Goal: Task Accomplishment & Management: Complete application form

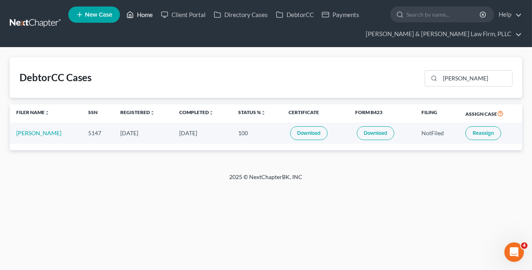
click at [142, 15] on link "Home" at bounding box center [139, 14] width 35 height 15
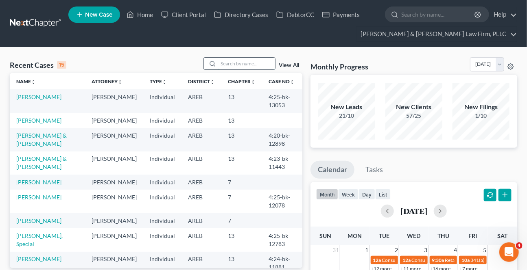
click at [230, 65] on input "search" at bounding box center [246, 64] width 57 height 12
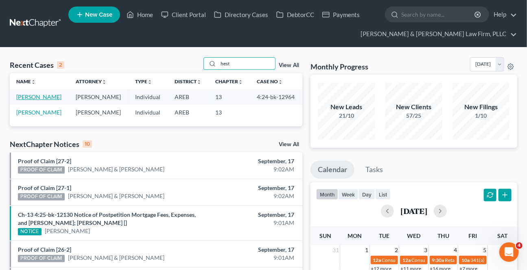
type input "hest"
click at [38, 98] on link "[PERSON_NAME]" at bounding box center [38, 97] width 45 height 7
select select "2"
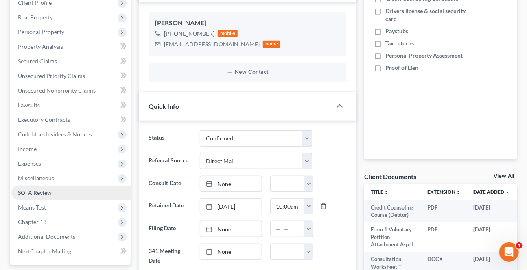
scroll to position [222, 0]
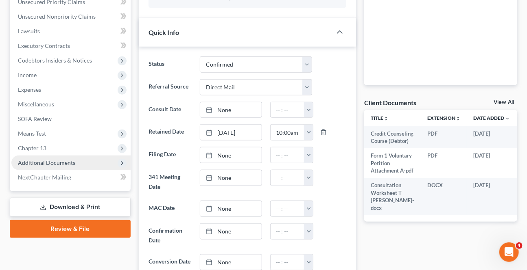
click at [36, 163] on span "Additional Documents" at bounding box center [46, 162] width 57 height 7
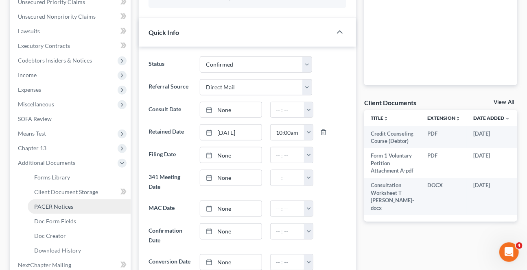
click at [54, 207] on span "PACER Notices" at bounding box center [53, 206] width 39 height 7
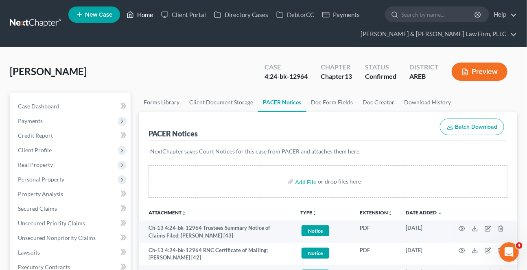
click at [153, 14] on link "Home" at bounding box center [139, 14] width 35 height 15
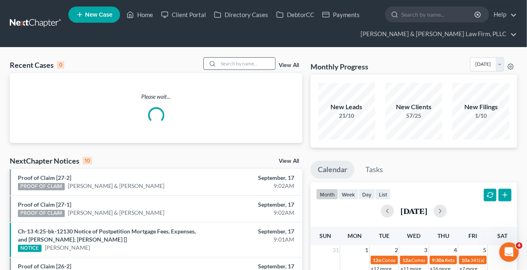
click at [262, 67] on input "search" at bounding box center [246, 64] width 57 height 12
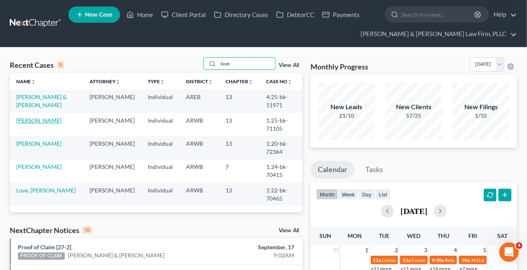
type input "love"
click at [30, 119] on link "[PERSON_NAME]" at bounding box center [38, 120] width 45 height 7
select select "4"
select select "6"
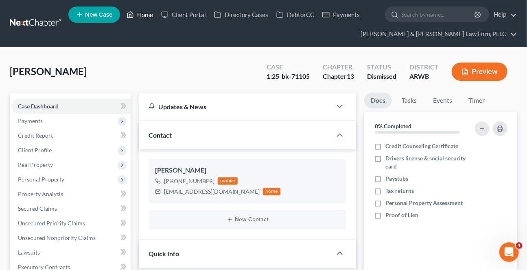
click at [150, 15] on link "Home" at bounding box center [139, 14] width 35 height 15
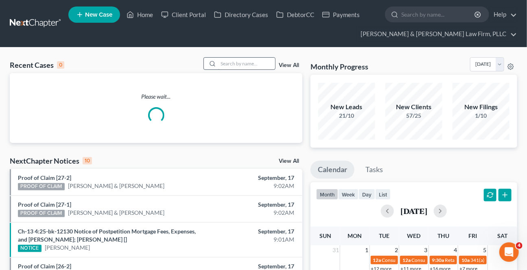
click at [237, 57] on div "Recent Cases 0 View All Please wait... NextChapter Notices 10 View All Proof of…" at bounding box center [263, 259] width 527 height 422
click at [233, 61] on input "search" at bounding box center [246, 64] width 57 height 12
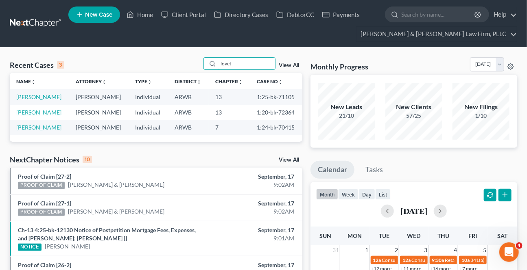
type input "lovet"
click at [37, 110] on link "[PERSON_NAME]" at bounding box center [38, 112] width 45 height 7
select select "2"
select select "1"
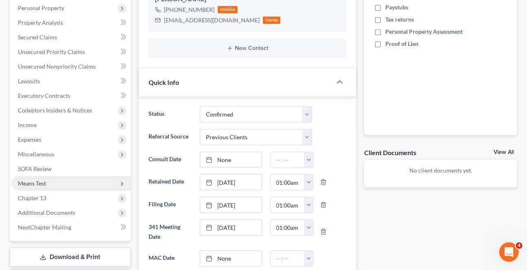
scroll to position [185, 0]
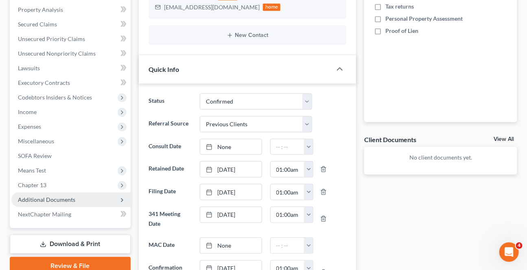
click at [46, 203] on span "Additional Documents" at bounding box center [70, 200] width 119 height 15
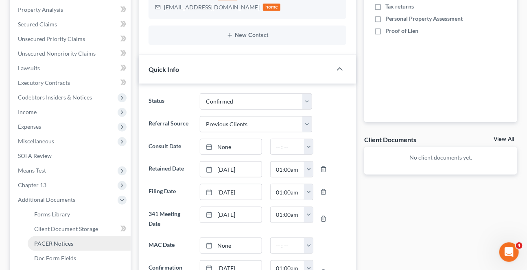
click at [41, 240] on span "PACER Notices" at bounding box center [53, 243] width 39 height 7
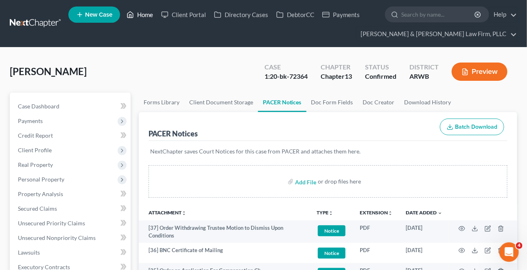
click at [140, 12] on link "Home" at bounding box center [139, 14] width 35 height 15
click at [150, 16] on link "Home" at bounding box center [139, 14] width 35 height 15
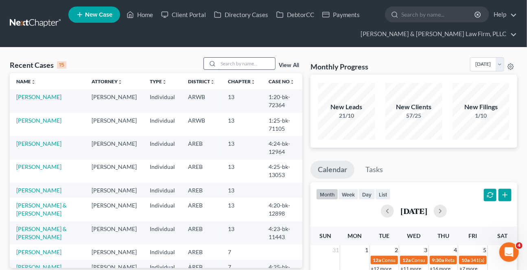
click at [236, 63] on input "search" at bounding box center [246, 64] width 57 height 12
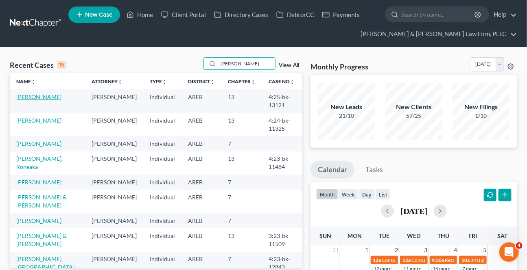
type input "[PERSON_NAME]"
click at [35, 100] on link "[PERSON_NAME]" at bounding box center [38, 97] width 45 height 7
select select "2"
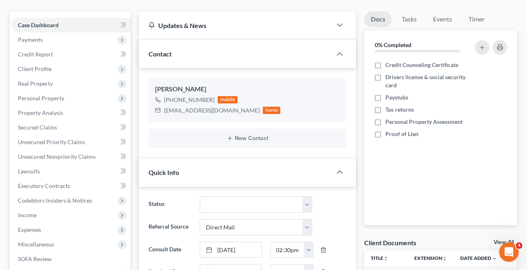
scroll to position [185, 0]
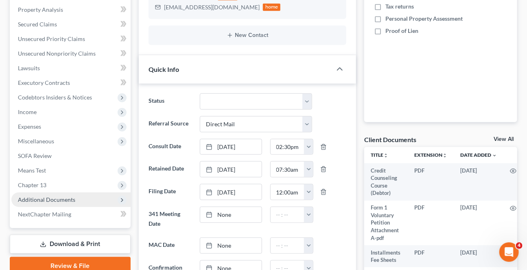
click at [48, 201] on span "Additional Documents" at bounding box center [46, 199] width 57 height 7
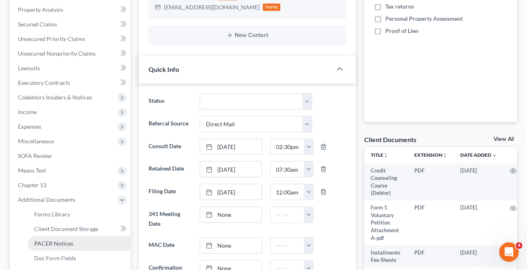
click at [41, 244] on span "PACER Notices" at bounding box center [53, 243] width 39 height 7
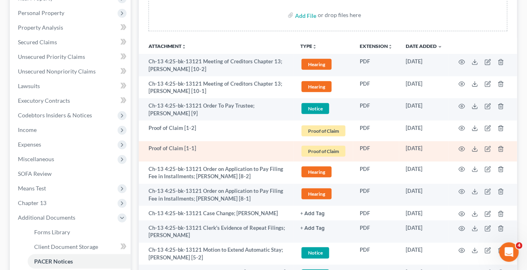
scroll to position [155, 0]
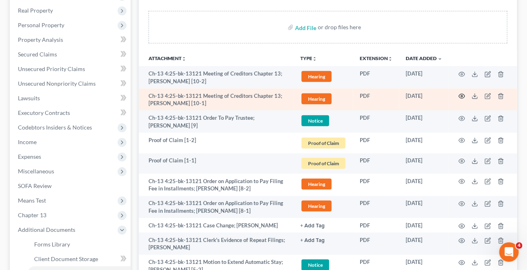
click at [463, 94] on icon "button" at bounding box center [461, 96] width 7 height 7
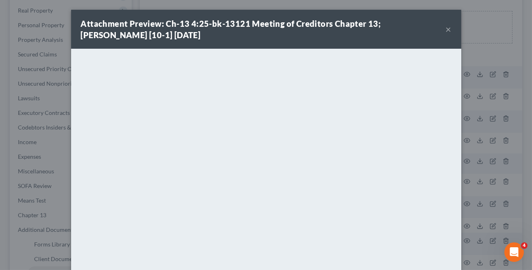
click at [446, 28] on button "×" at bounding box center [449, 29] width 6 height 10
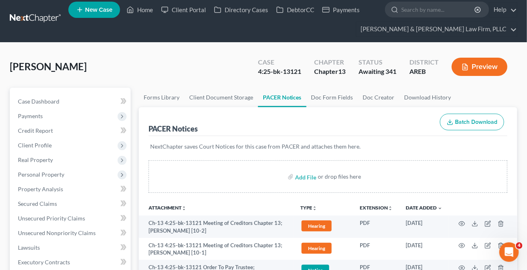
scroll to position [0, 0]
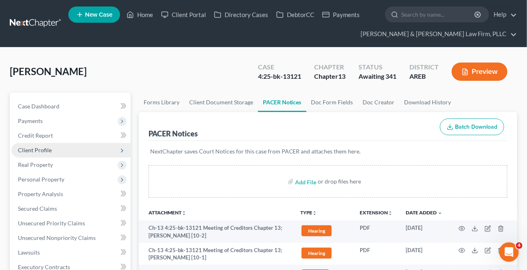
click at [48, 152] on span "Client Profile" at bounding box center [35, 150] width 34 height 7
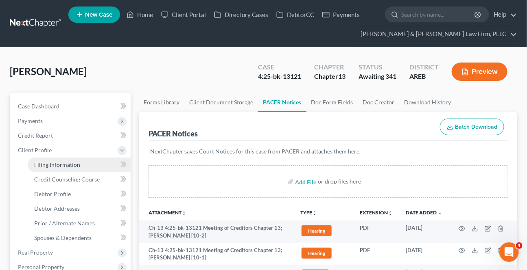
click at [64, 166] on span "Filing Information" at bounding box center [57, 164] width 46 height 7
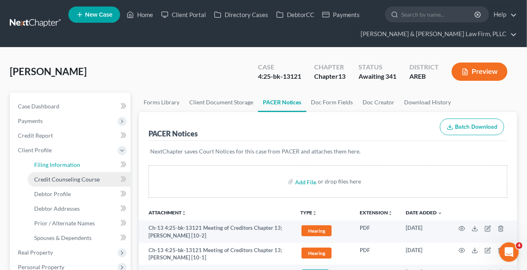
select select "1"
select select "0"
select select "3"
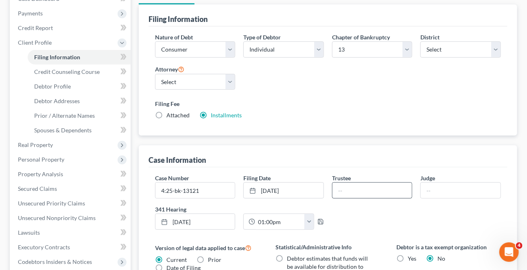
scroll to position [111, 0]
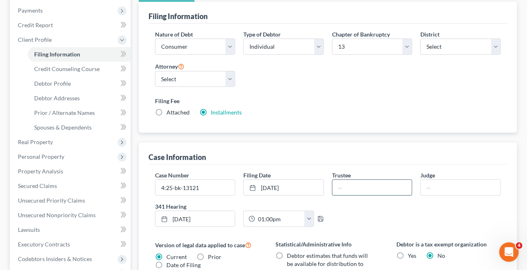
click at [353, 182] on input "text" at bounding box center [372, 187] width 80 height 15
type input "[PERSON_NAME]"
click at [463, 186] on input "text" at bounding box center [461, 187] width 80 height 15
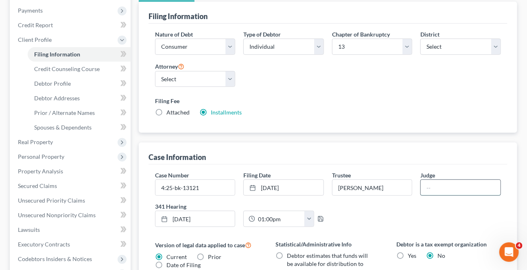
type input "[PERSON_NAME]"
click at [407, 209] on div "Case Number 4:25-bk-13121 Filing Date [DATE] close Date [DATE] Time 12:00 AM ch…" at bounding box center [328, 202] width 354 height 63
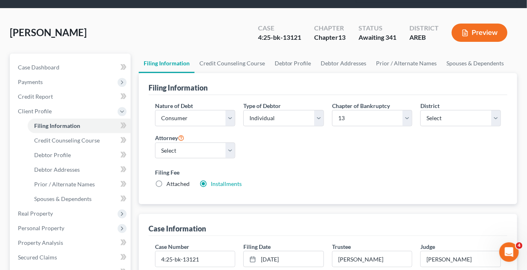
scroll to position [0, 0]
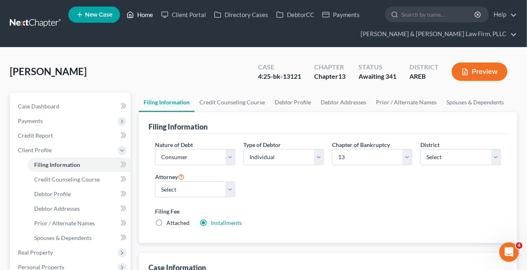
click at [138, 12] on link "Home" at bounding box center [139, 14] width 35 height 15
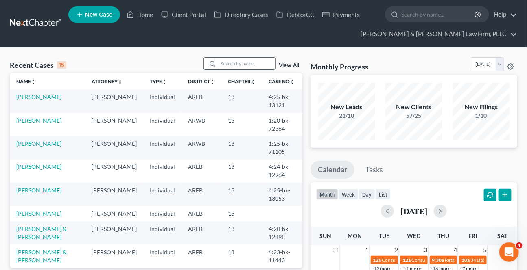
drag, startPoint x: 239, startPoint y: 58, endPoint x: 240, endPoint y: 62, distance: 4.2
click at [239, 59] on input "search" at bounding box center [246, 64] width 57 height 12
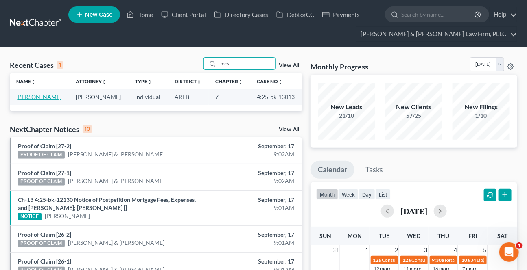
type input "mcs"
click at [46, 98] on link "[PERSON_NAME]" at bounding box center [38, 97] width 45 height 7
select select "0"
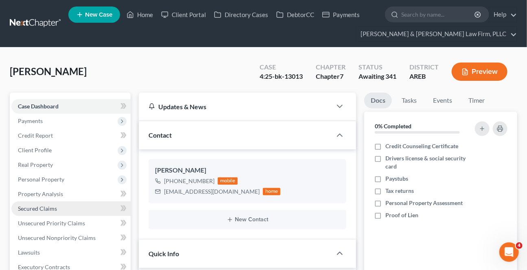
click at [36, 207] on span "Secured Claims" at bounding box center [37, 208] width 39 height 7
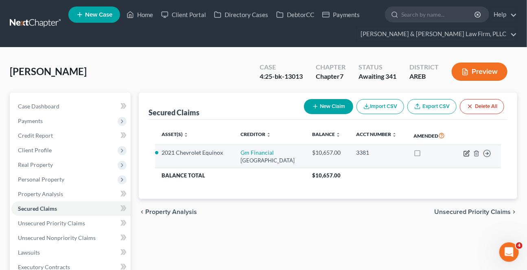
click at [467, 157] on icon "button" at bounding box center [466, 153] width 7 height 7
select select "45"
select select "6"
select select "2"
select select "0"
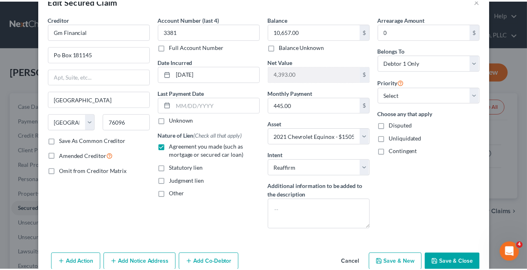
scroll to position [45, 0]
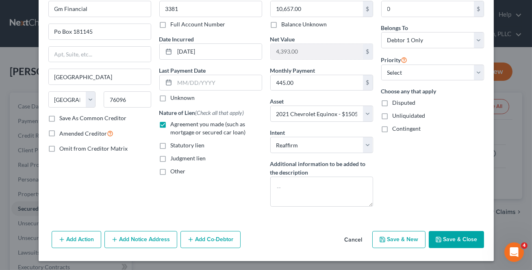
click at [444, 236] on button "Save & Close" at bounding box center [456, 239] width 55 height 17
select select
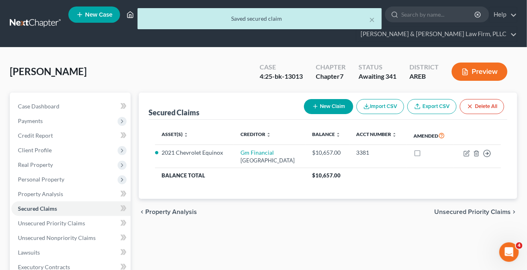
click at [128, 15] on icon at bounding box center [129, 15] width 7 height 10
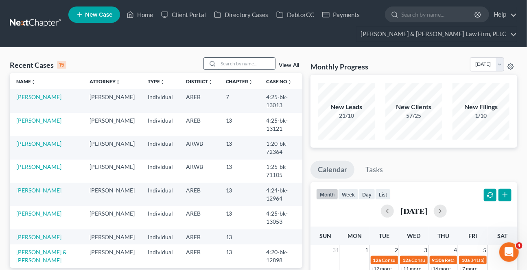
click at [232, 65] on input "search" at bounding box center [246, 64] width 57 height 12
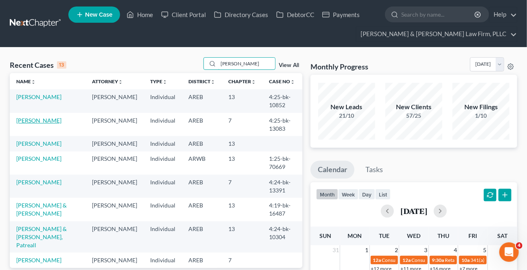
type input "[PERSON_NAME]"
click at [35, 120] on link "[PERSON_NAME]" at bounding box center [38, 120] width 45 height 7
select select "4"
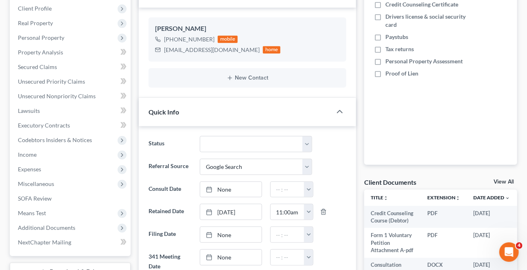
scroll to position [185, 0]
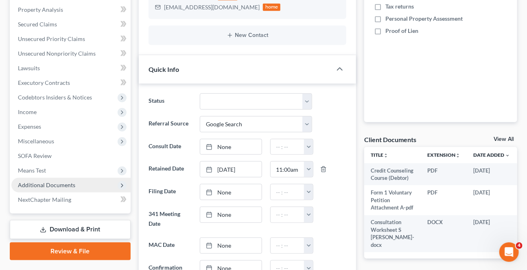
click at [46, 182] on span "Additional Documents" at bounding box center [46, 185] width 57 height 7
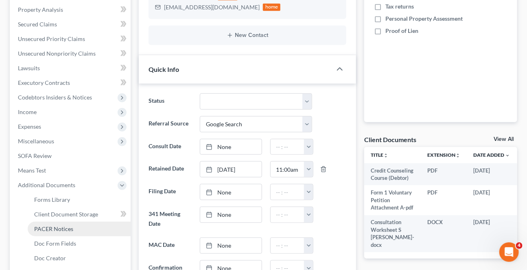
click at [53, 231] on span "PACER Notices" at bounding box center [53, 229] width 39 height 7
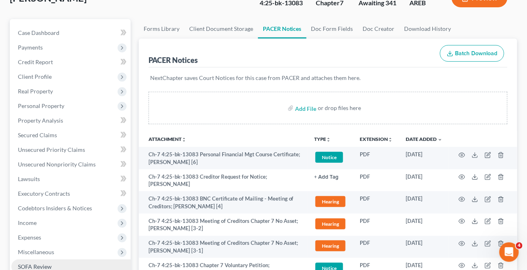
scroll to position [111, 0]
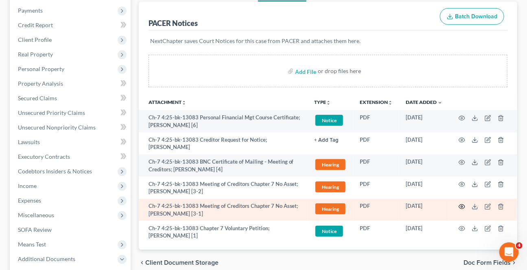
click at [462, 206] on circle "button" at bounding box center [462, 207] width 2 height 2
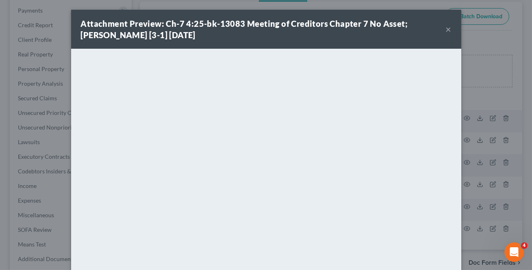
click at [447, 30] on button "×" at bounding box center [449, 29] width 6 height 10
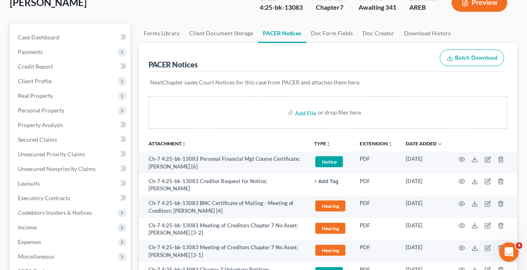
scroll to position [0, 0]
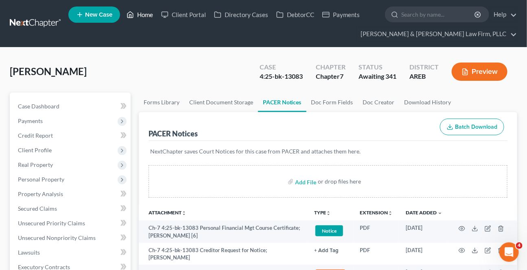
click at [138, 16] on link "Home" at bounding box center [139, 14] width 35 height 15
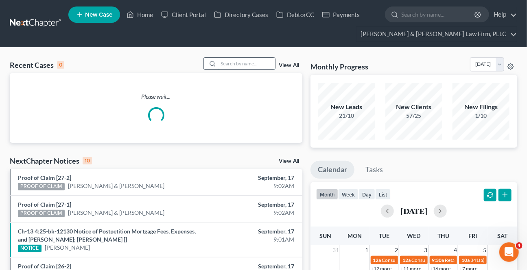
click at [247, 64] on input "search" at bounding box center [246, 64] width 57 height 12
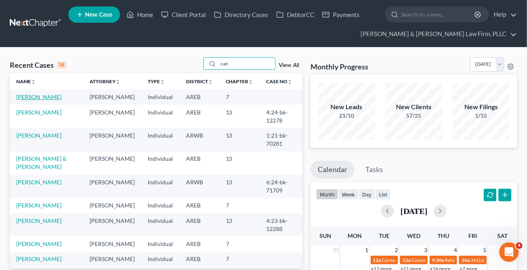
type input "can"
click at [41, 99] on link "[PERSON_NAME]" at bounding box center [38, 97] width 45 height 7
select select "6"
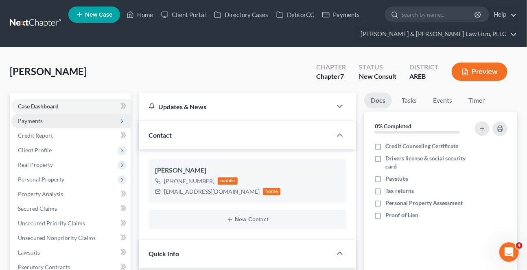
click at [35, 116] on span "Payments" at bounding box center [70, 121] width 119 height 15
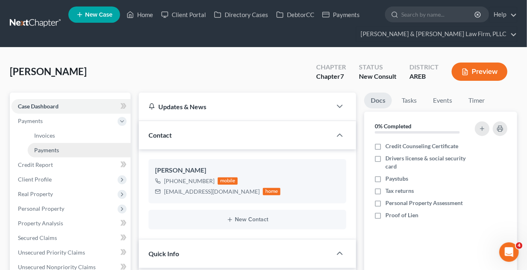
click at [29, 152] on link "Payments" at bounding box center [79, 150] width 103 height 15
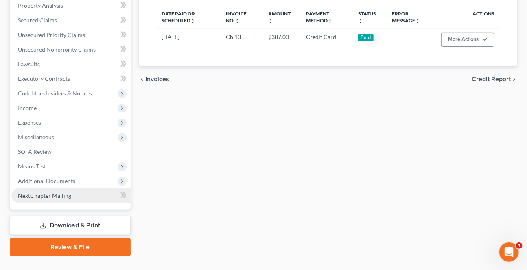
scroll to position [222, 0]
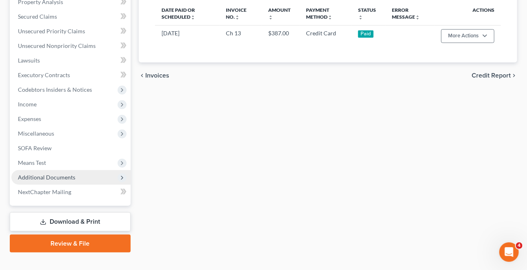
click at [63, 179] on span "Additional Documents" at bounding box center [46, 177] width 57 height 7
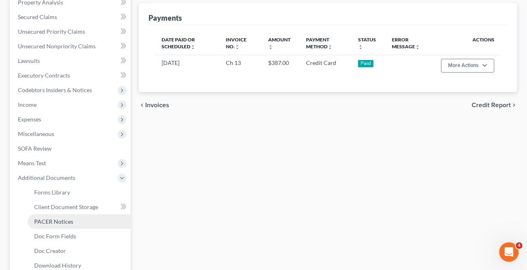
click at [50, 221] on span "PACER Notices" at bounding box center [53, 221] width 39 height 7
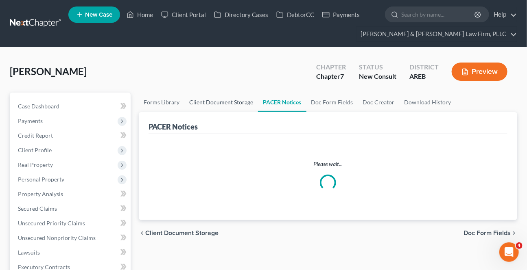
click at [233, 102] on link "Client Document Storage" at bounding box center [221, 103] width 74 height 20
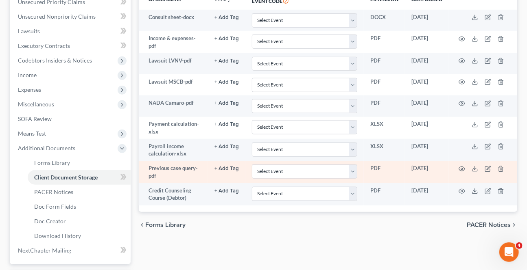
scroll to position [185, 0]
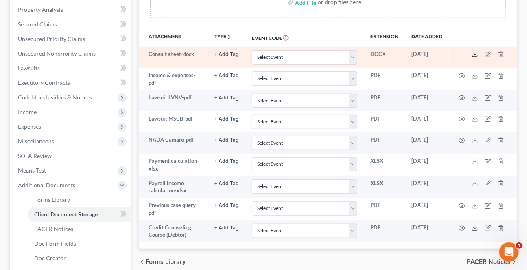
click at [473, 54] on icon at bounding box center [474, 54] width 7 height 7
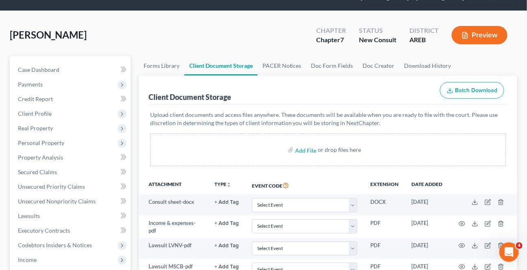
scroll to position [0, 0]
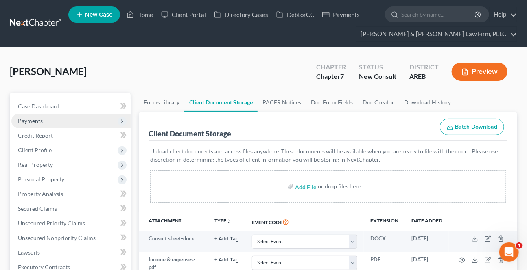
click at [43, 119] on span "Payments" at bounding box center [70, 121] width 119 height 15
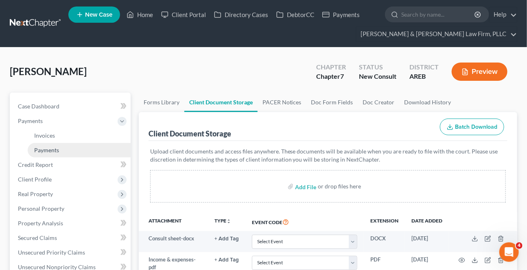
click at [52, 152] on span "Payments" at bounding box center [46, 150] width 25 height 7
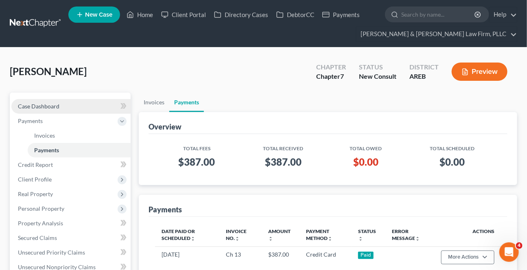
click at [78, 102] on link "Case Dashboard" at bounding box center [70, 106] width 119 height 15
select select "6"
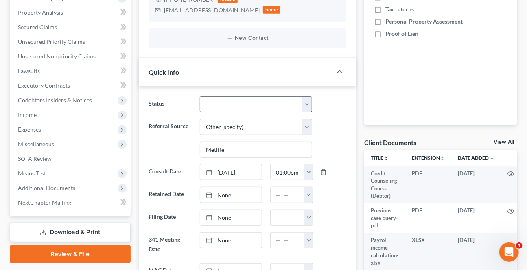
scroll to position [185, 0]
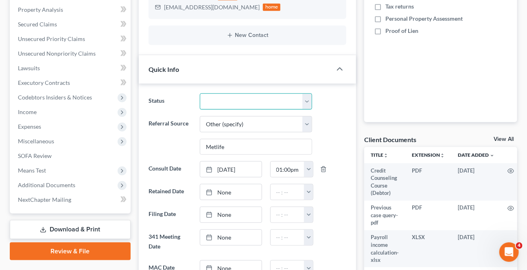
click at [251, 100] on select "Awaiting 341 Chapter 7 - Attended Meeting Confirmed Discharged Dismissed New Co…" at bounding box center [256, 102] width 112 height 16
click at [253, 102] on select "Awaiting 341 Chapter 7 - Attended Meeting Confirmed Discharged Dismissed New Co…" at bounding box center [256, 102] width 112 height 16
select select "8"
click at [200, 94] on select "Awaiting 341 Chapter 7 - Attended Meeting Confirmed Discharged Dismissed New Co…" at bounding box center [256, 102] width 112 height 16
type input "[DATE]"
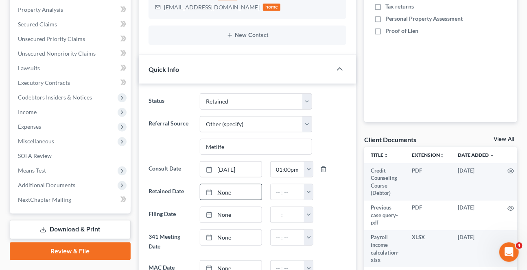
click at [227, 190] on link "None" at bounding box center [230, 192] width 61 height 15
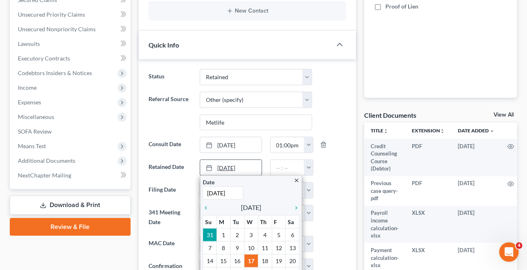
scroll to position [222, 0]
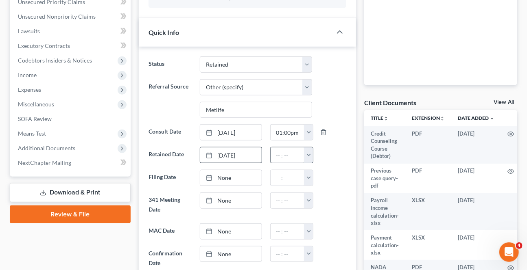
click at [306, 154] on button "button" at bounding box center [308, 155] width 9 height 15
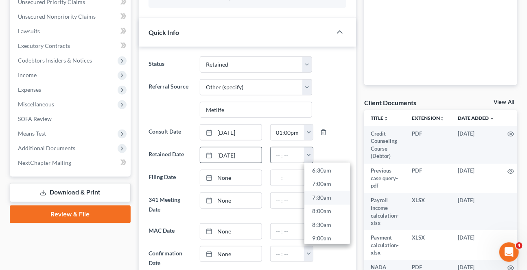
scroll to position [185, 0]
click at [316, 194] on link "7:30am" at bounding box center [327, 194] width 46 height 14
type input "7:30am"
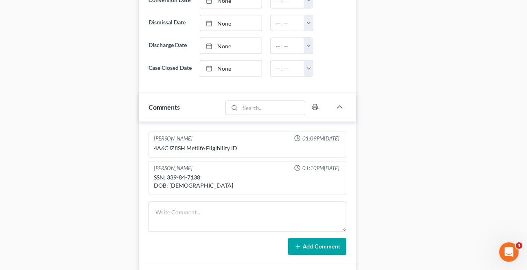
scroll to position [517, 0]
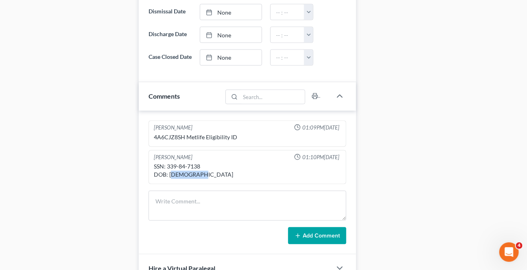
drag, startPoint x: 200, startPoint y: 180, endPoint x: 171, endPoint y: 180, distance: 28.9
click at [171, 179] on div "SSN: 339-84-7138 DOB: [DEMOGRAPHIC_DATA]" at bounding box center [247, 171] width 187 height 16
click at [185, 185] on div "[PERSON_NAME] 01:10PM[DATE] SSN: 339-84-7138 DOB: [DEMOGRAPHIC_DATA]" at bounding box center [247, 167] width 198 height 35
drag, startPoint x: 202, startPoint y: 179, endPoint x: 169, endPoint y: 185, distance: 33.0
click at [169, 179] on div "SSN: 339-84-7138 DOB: [DEMOGRAPHIC_DATA]" at bounding box center [247, 171] width 187 height 16
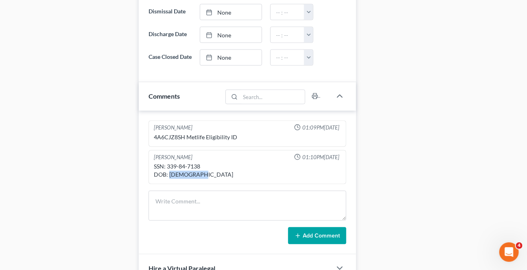
copy div "[DATE]"
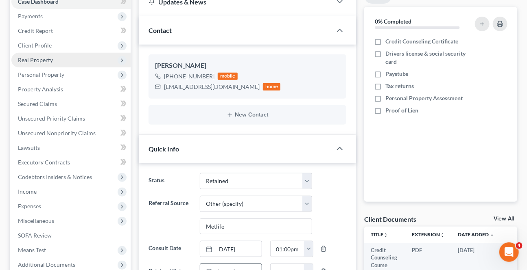
scroll to position [37, 0]
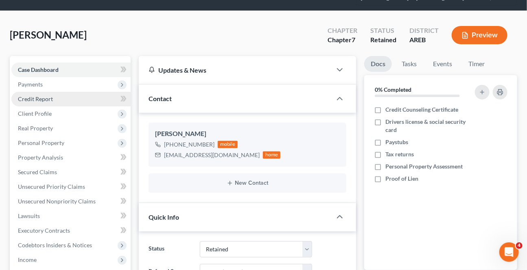
click at [42, 98] on span "Credit Report" at bounding box center [35, 99] width 35 height 7
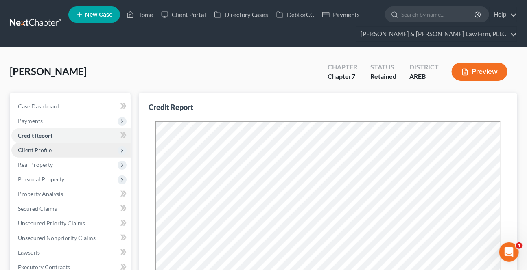
click at [39, 147] on span "Client Profile" at bounding box center [35, 150] width 34 height 7
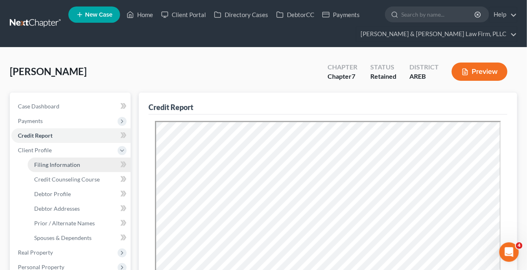
click at [63, 170] on link "Filing Information" at bounding box center [79, 165] width 103 height 15
select select "1"
select select "0"
select select "5"
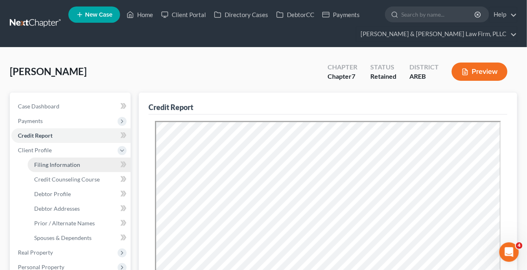
select select "2"
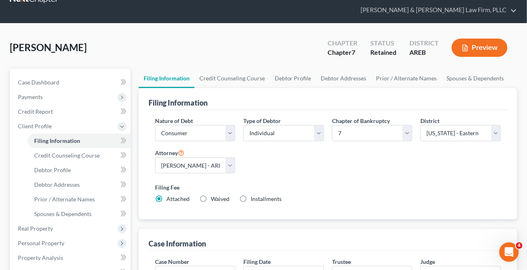
scroll to position [37, 0]
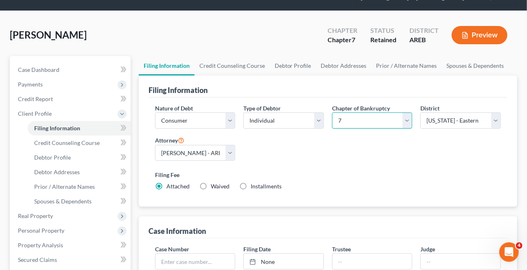
click at [355, 113] on select "Select 7 11 12 13" at bounding box center [372, 121] width 81 height 16
select select "3"
click at [332, 113] on select "Select 7 11 12 13" at bounding box center [372, 121] width 81 height 16
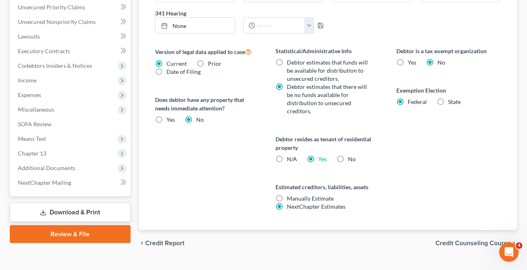
scroll to position [320, 0]
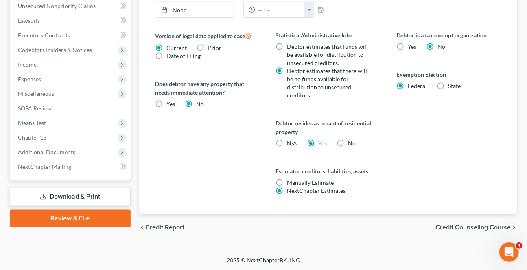
click at [435, 227] on div "chevron_left Credit Report Credit Counseling Course chevron_right" at bounding box center [328, 228] width 378 height 26
click at [439, 226] on span "Credit Counseling Course" at bounding box center [472, 228] width 75 height 7
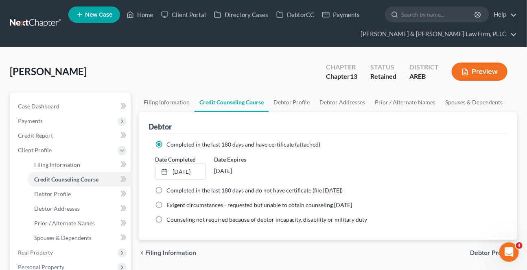
click at [478, 251] on span "Debtor Profile" at bounding box center [490, 253] width 41 height 7
select select "0"
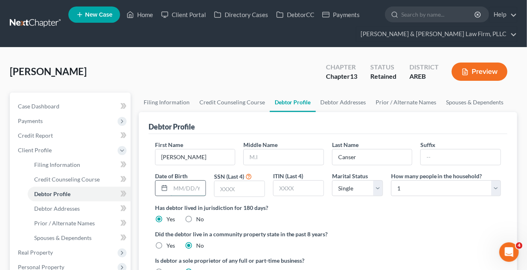
click at [179, 187] on input "text" at bounding box center [187, 188] width 35 height 15
paste input "[DATE]"
type input "[DATE]"
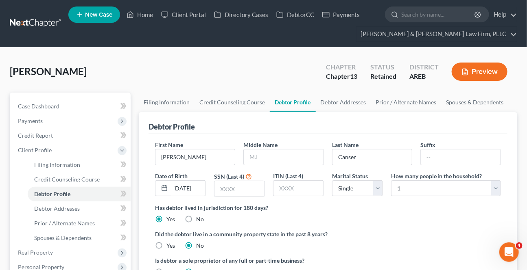
drag, startPoint x: 231, startPoint y: 177, endPoint x: 234, endPoint y: 179, distance: 4.2
click at [231, 177] on label "SSN (Last 4)" at bounding box center [229, 176] width 30 height 9
drag, startPoint x: 231, startPoint y: 183, endPoint x: 244, endPoint y: 183, distance: 12.2
click at [232, 182] on input "text" at bounding box center [239, 188] width 50 height 15
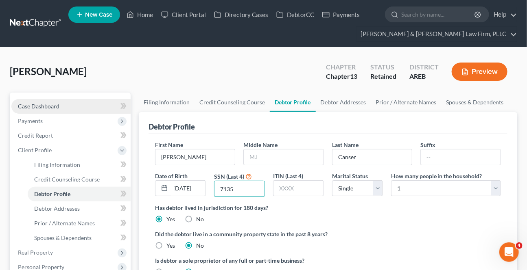
type input "7135"
click at [67, 101] on link "Case Dashboard" at bounding box center [70, 106] width 119 height 15
select select "6"
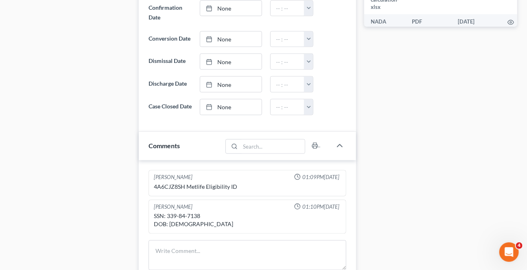
scroll to position [480, 0]
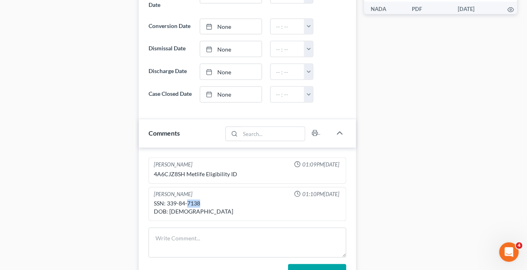
drag, startPoint x: 201, startPoint y: 212, endPoint x: 188, endPoint y: 213, distance: 12.7
click at [188, 213] on div "SSN: 339-84-7138 DOB: [DEMOGRAPHIC_DATA]" at bounding box center [247, 208] width 187 height 16
copy div "7138"
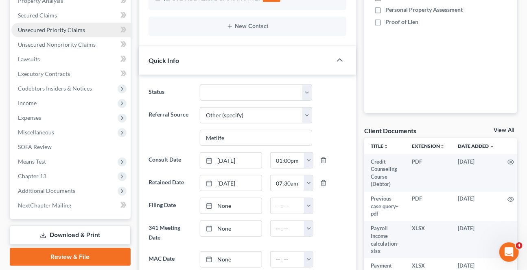
scroll to position [74, 0]
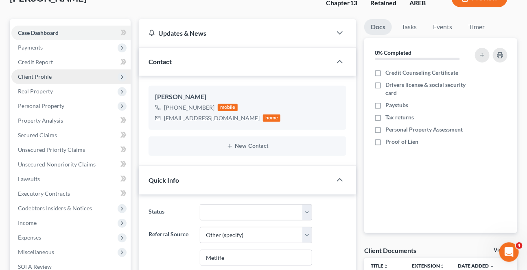
click at [34, 79] on span "Client Profile" at bounding box center [35, 76] width 34 height 7
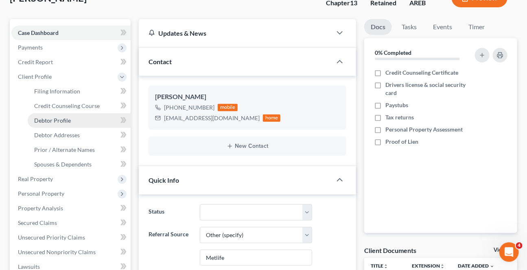
click at [41, 119] on span "Debtor Profile" at bounding box center [52, 120] width 37 height 7
select select "0"
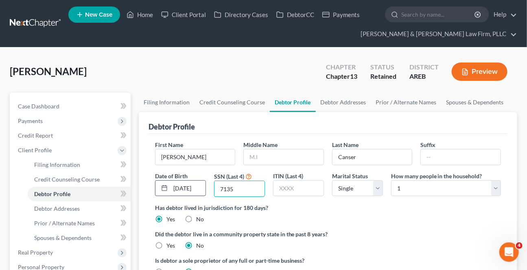
drag, startPoint x: 249, startPoint y: 187, endPoint x: 172, endPoint y: 181, distance: 76.3
click at [172, 181] on div "First Name [PERSON_NAME] Middle Name Last Name Canser Suffix Date of Birth [DEM…" at bounding box center [328, 172] width 354 height 63
paste input "8"
type input "7138"
click at [387, 212] on div "Has debtor lived in jurisdiction for 180 days? Yes No Debtor must reside in jur…" at bounding box center [328, 214] width 346 height 20
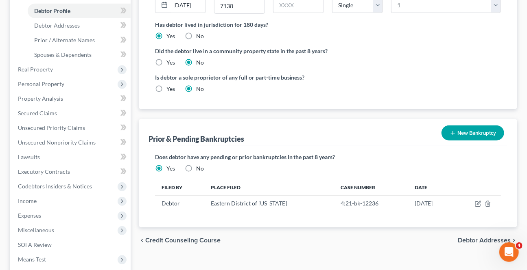
scroll to position [185, 0]
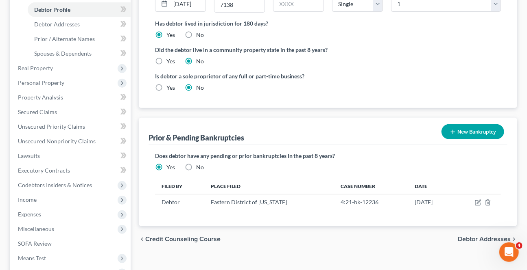
click at [475, 237] on span "Debtor Addresses" at bounding box center [484, 239] width 53 height 7
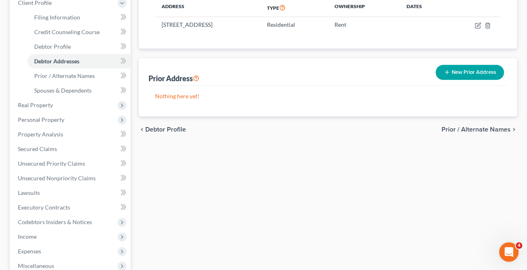
click at [478, 131] on span "Prior / Alternate Names" at bounding box center [475, 129] width 69 height 7
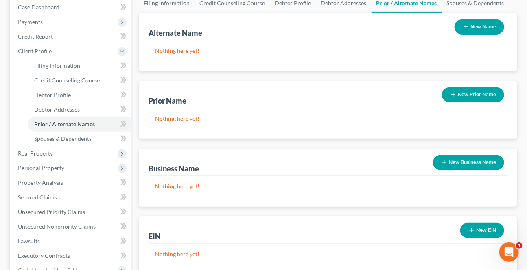
scroll to position [148, 0]
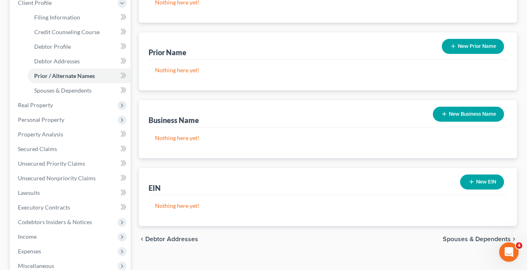
click at [452, 240] on span "Spouses & Dependents" at bounding box center [477, 239] width 68 height 7
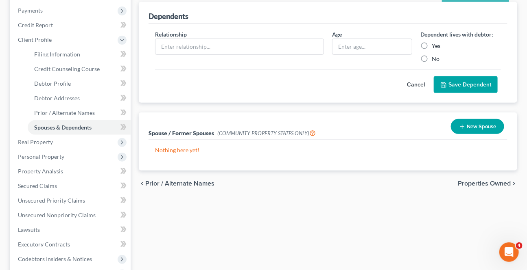
click at [478, 185] on span "Properties Owned" at bounding box center [484, 184] width 53 height 7
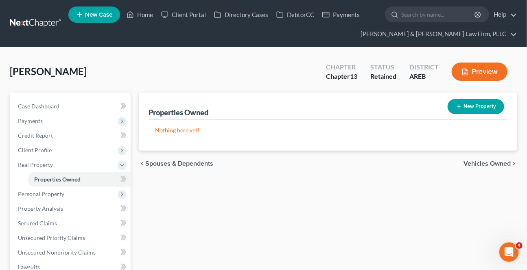
click at [489, 163] on span "Vehicles Owned" at bounding box center [486, 164] width 47 height 7
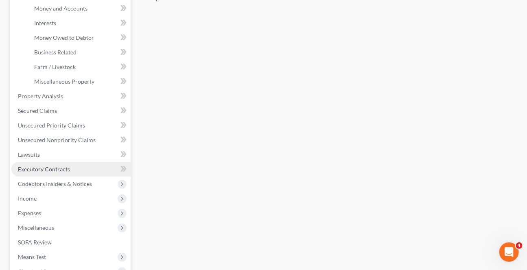
scroll to position [259, 0]
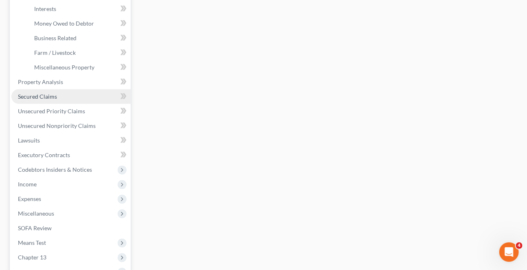
click at [53, 94] on span "Secured Claims" at bounding box center [37, 96] width 39 height 7
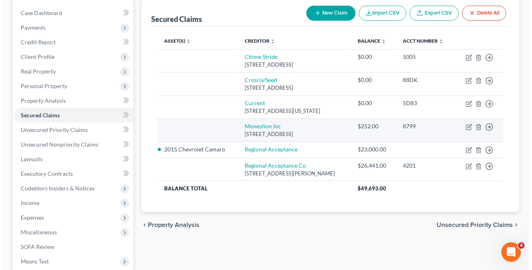
scroll to position [111, 0]
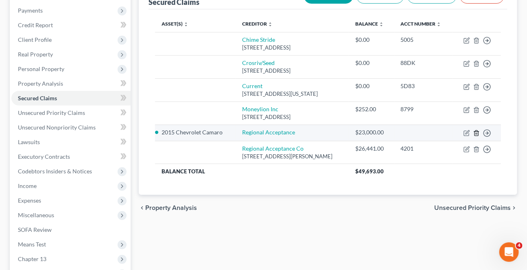
click at [477, 136] on icon "button" at bounding box center [476, 133] width 4 height 5
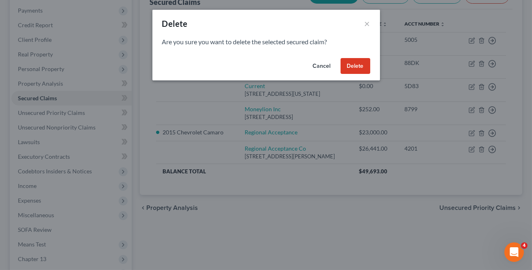
drag, startPoint x: 363, startPoint y: 68, endPoint x: 360, endPoint y: 72, distance: 5.2
click at [363, 69] on button "Delete" at bounding box center [356, 66] width 30 height 16
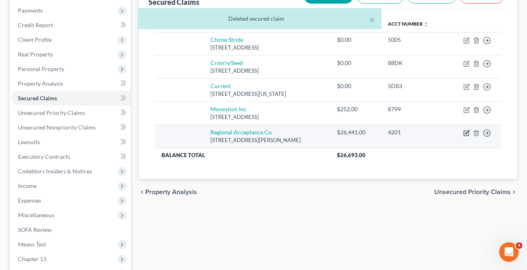
click at [468, 130] on icon "button" at bounding box center [466, 133] width 7 height 7
select select "45"
select select "0"
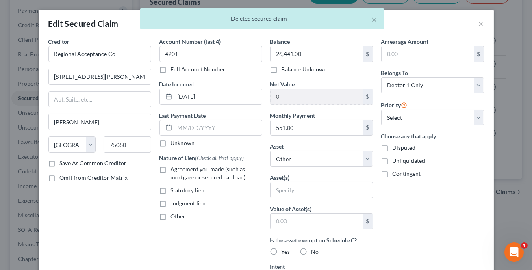
drag, startPoint x: 52, startPoint y: 165, endPoint x: 146, endPoint y: 179, distance: 94.6
click at [60, 166] on label "Save As Common Creditor" at bounding box center [93, 163] width 67 height 8
click at [63, 165] on input "Save As Common Creditor" at bounding box center [65, 161] width 5 height 5
checkbox input "true"
drag, startPoint x: 159, startPoint y: 170, endPoint x: 321, endPoint y: 138, distance: 165.0
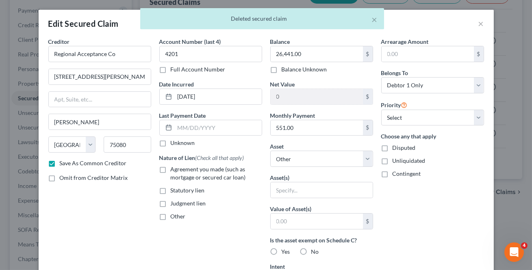
click at [171, 170] on label "Agreement you made (such as mortgage or secured car loan)" at bounding box center [217, 174] width 92 height 16
click at [174, 170] on input "Agreement you made (such as mortgage or secured car loan)" at bounding box center [176, 168] width 5 height 5
checkbox input "true"
click at [323, 124] on input "551.00" at bounding box center [317, 127] width 92 height 15
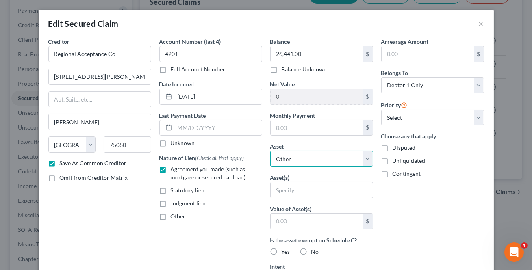
click at [321, 161] on select "Select Other Multiple Assets Bank of America (Checking Account) - $null Chime (…" at bounding box center [321, 159] width 103 height 16
select select "8"
click at [270, 151] on select "Select Other Multiple Assets Bank of America (Checking Account) - $null Chime (…" at bounding box center [321, 159] width 103 height 16
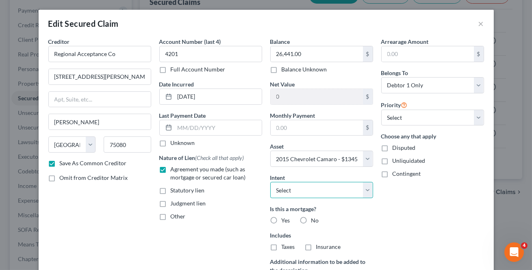
click at [331, 187] on select "Select Surrender Redeem Reaffirm Avoid Other" at bounding box center [321, 190] width 103 height 16
select select "2"
click at [270, 182] on select "Select Surrender Redeem Reaffirm Avoid Other" at bounding box center [321, 190] width 103 height 16
click at [312, 221] on label "No" at bounding box center [316, 221] width 8 height 8
click at [315, 221] on input "No" at bounding box center [317, 219] width 5 height 5
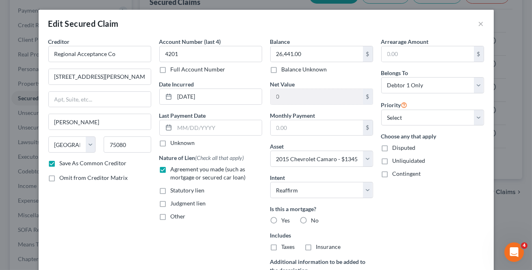
radio input "true"
drag, startPoint x: 301, startPoint y: 245, endPoint x: 447, endPoint y: 219, distance: 147.9
click at [312, 245] on label "No" at bounding box center [316, 247] width 8 height 8
click at [315, 245] on input "No" at bounding box center [317, 245] width 5 height 5
radio input "true"
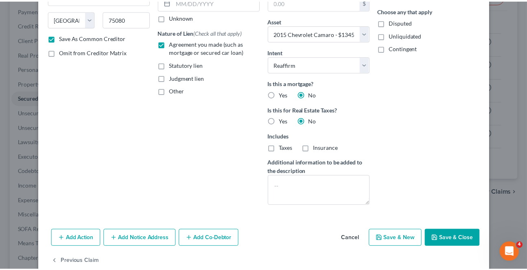
scroll to position [142, 0]
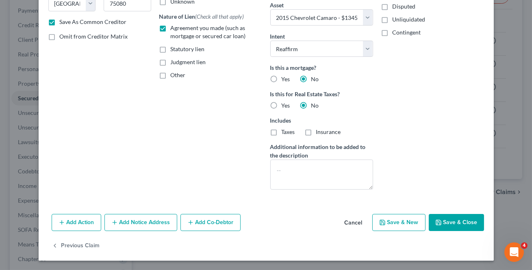
click at [451, 220] on button "Save & Close" at bounding box center [456, 222] width 55 height 17
checkbox input "false"
select select
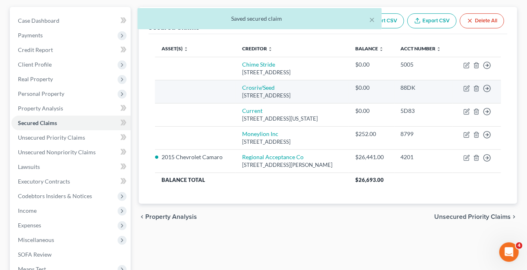
scroll to position [74, 0]
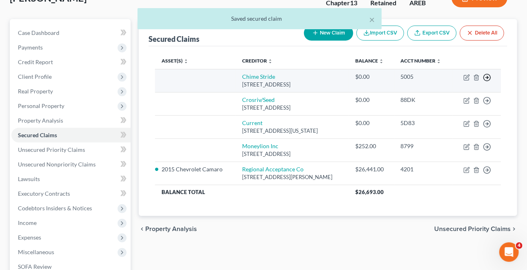
click at [486, 78] on line "button" at bounding box center [487, 78] width 3 height 0
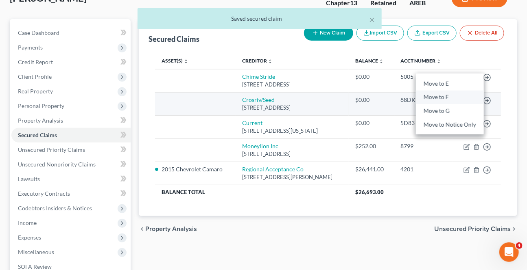
click at [461, 105] on link "Move to F" at bounding box center [450, 98] width 68 height 14
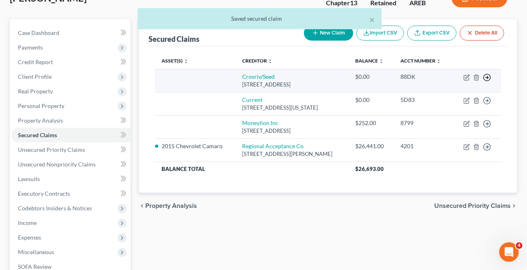
click at [488, 82] on icon "button" at bounding box center [487, 78] width 8 height 8
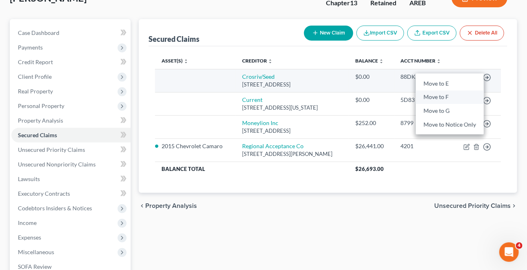
click at [464, 102] on link "Move to F" at bounding box center [450, 98] width 68 height 14
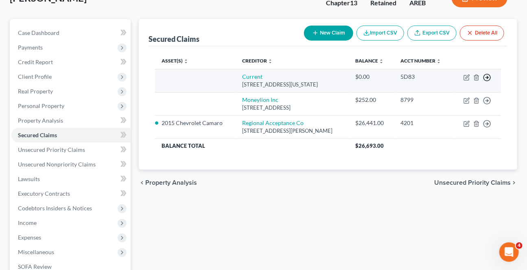
click at [487, 75] on icon "button" at bounding box center [487, 78] width 8 height 8
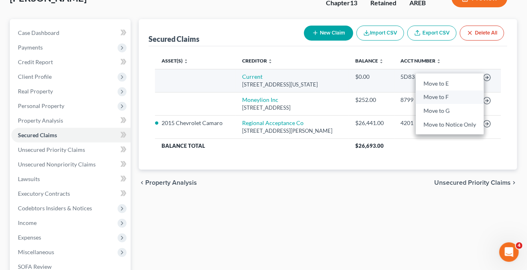
click at [452, 94] on link "Move to F" at bounding box center [450, 98] width 68 height 14
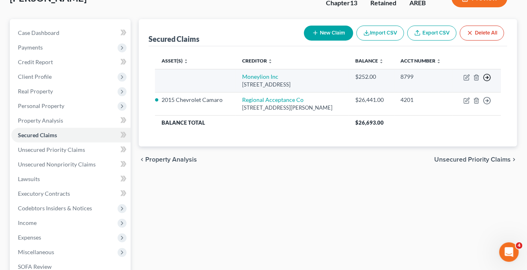
click at [485, 75] on icon "button" at bounding box center [487, 78] width 8 height 8
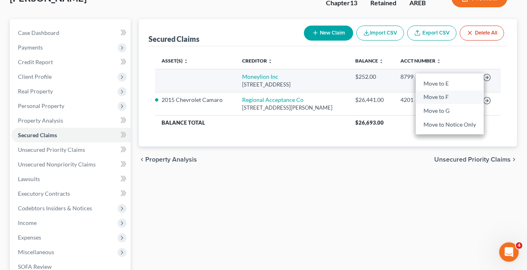
click at [451, 97] on link "Move to F" at bounding box center [450, 98] width 68 height 14
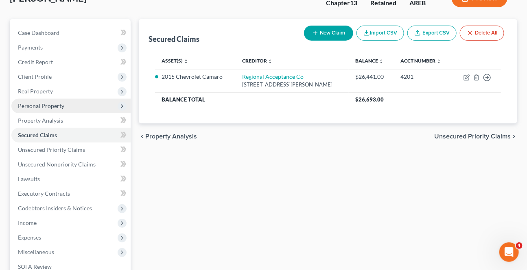
click at [40, 100] on span "Personal Property" at bounding box center [70, 106] width 119 height 15
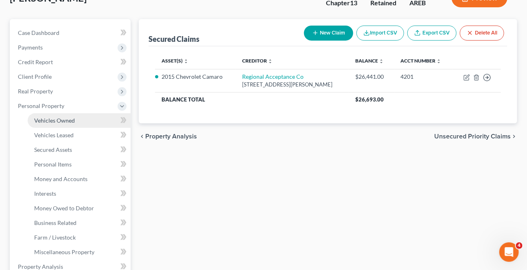
click at [65, 118] on span "Vehicles Owned" at bounding box center [54, 120] width 41 height 7
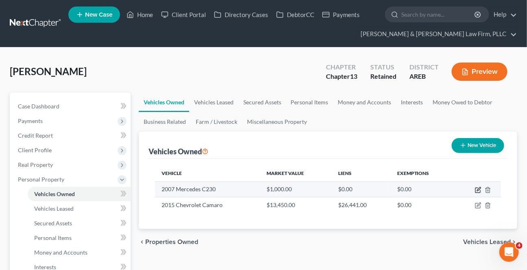
click at [478, 191] on icon "button" at bounding box center [478, 190] width 7 height 7
select select "0"
select select "19"
select select "4"
select select "0"
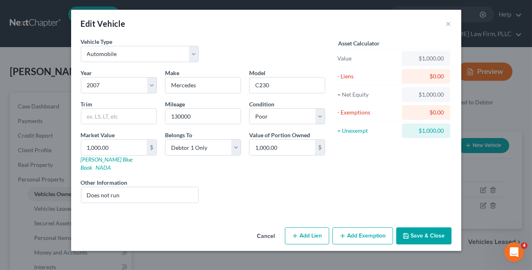
click at [364, 228] on button "Add Exemption" at bounding box center [363, 236] width 61 height 17
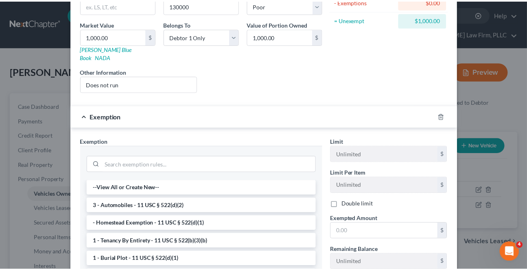
scroll to position [148, 0]
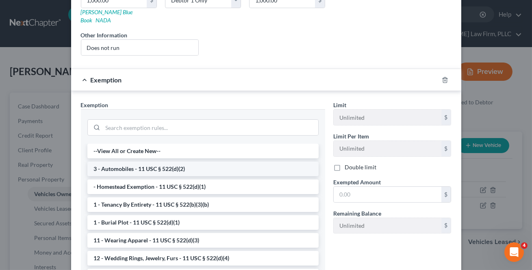
click at [150, 162] on li "3 - Automobiles - 11 USC § 522(d)(2)" at bounding box center [202, 169] width 231 height 15
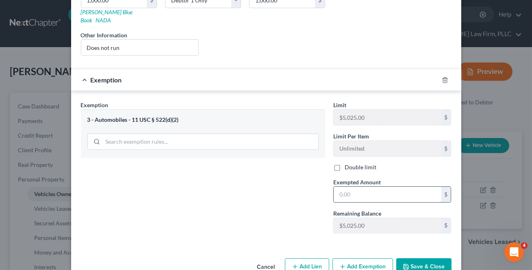
drag, startPoint x: 375, startPoint y: 179, endPoint x: 371, endPoint y: 183, distance: 5.5
click at [375, 187] on input "text" at bounding box center [388, 194] width 108 height 15
type input "1,000"
drag, startPoint x: 263, startPoint y: 184, endPoint x: 400, endPoint y: 262, distance: 157.8
click at [264, 184] on div "Exemption Set must be selected for CA. Exemption * 3 - Automobiles - 11 USC § 5…" at bounding box center [203, 171] width 253 height 140
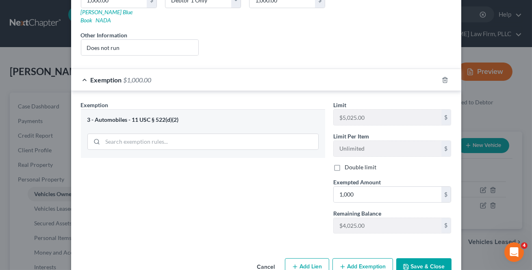
click at [427, 259] on button "Save & Close" at bounding box center [424, 267] width 55 height 17
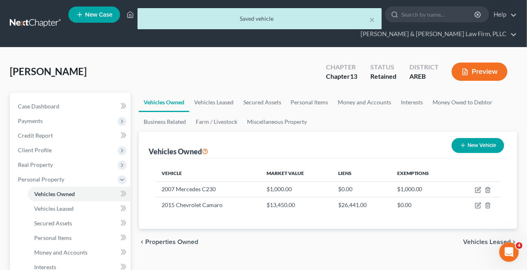
click at [477, 244] on span "Vehicles Leased" at bounding box center [487, 242] width 48 height 7
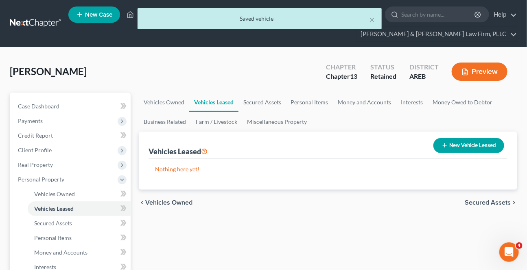
click at [486, 200] on span "Secured Assets" at bounding box center [487, 203] width 46 height 7
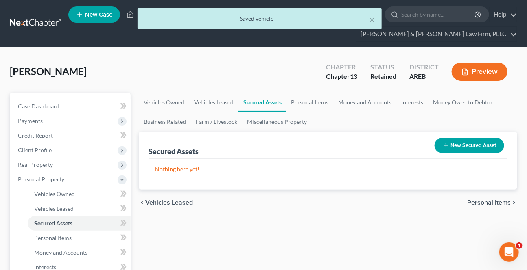
click at [486, 200] on span "Personal Items" at bounding box center [489, 203] width 44 height 7
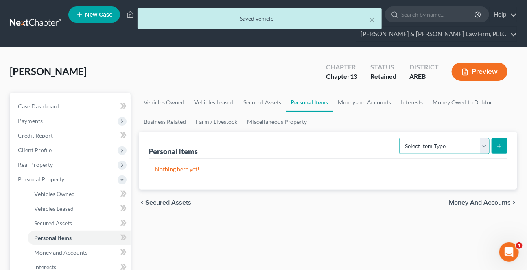
click at [484, 148] on select "Select Item Type Clothing Collectibles Of Value Electronics Firearms Household …" at bounding box center [444, 146] width 90 height 16
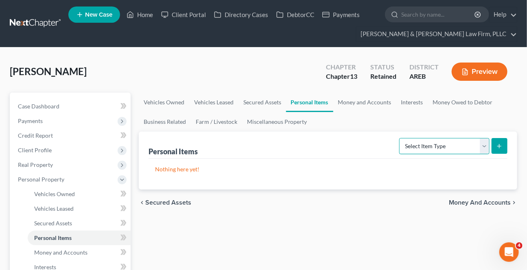
select select "clothing"
click at [400, 138] on select "Select Item Type Clothing Collectibles Of Value Electronics Firearms Household …" at bounding box center [444, 146] width 90 height 16
click at [495, 144] on button "submit" at bounding box center [499, 146] width 16 height 16
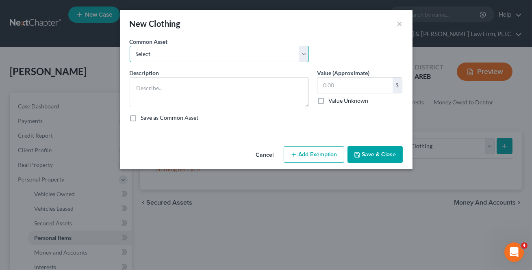
click at [222, 57] on select "Select Clothing" at bounding box center [219, 54] width 179 height 16
select select "0"
click at [130, 46] on select "Select Clothing" at bounding box center [219, 54] width 179 height 16
type textarea "Clothing"
type input "0"
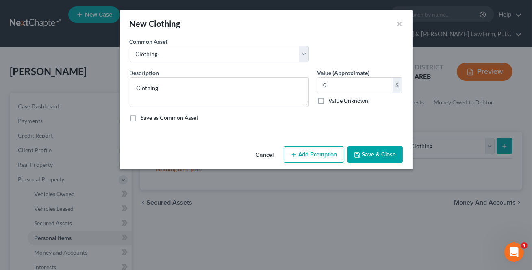
click at [357, 164] on div "Cancel Add Exemption Save & Close" at bounding box center [266, 156] width 293 height 27
click at [379, 154] on button "Save & Close" at bounding box center [375, 154] width 55 height 17
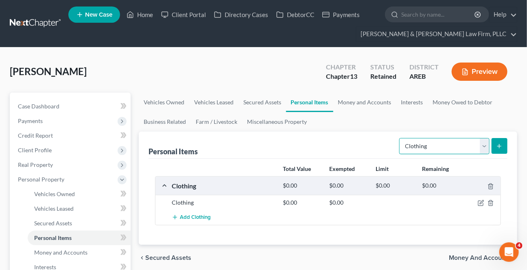
drag, startPoint x: 482, startPoint y: 143, endPoint x: 478, endPoint y: 147, distance: 5.5
click at [482, 143] on select "Select Item Type Clothing Collectibles Of Value Electronics Firearms Household …" at bounding box center [444, 146] width 90 height 16
select select "electronics"
click at [400, 138] on select "Select Item Type Clothing Collectibles Of Value Electronics Firearms Household …" at bounding box center [444, 146] width 90 height 16
click at [497, 143] on icon "submit" at bounding box center [499, 146] width 7 height 7
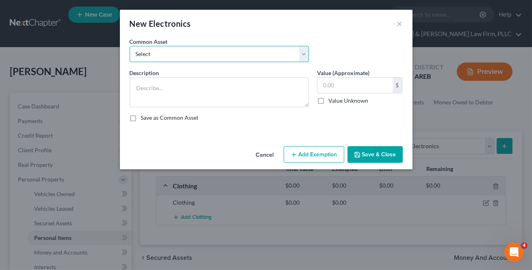
drag, startPoint x: 289, startPoint y: 50, endPoint x: 281, endPoint y: 61, distance: 13.9
click at [287, 52] on select "Select Household electronics" at bounding box center [219, 54] width 179 height 16
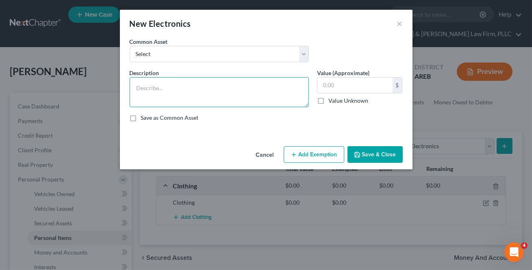
click at [264, 83] on textarea at bounding box center [219, 92] width 179 height 30
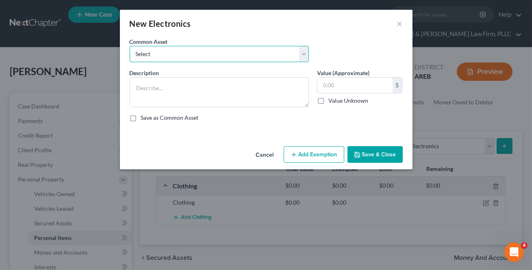
click at [270, 59] on select "Select Household electronics" at bounding box center [219, 54] width 179 height 16
select select "0"
click at [130, 46] on select "Select Household electronics" at bounding box center [219, 54] width 179 height 16
type textarea "Household electronics"
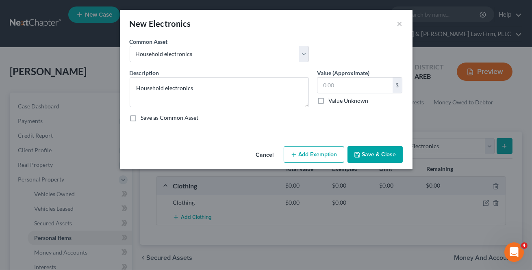
click at [360, 149] on button "Save & Close" at bounding box center [375, 154] width 55 height 17
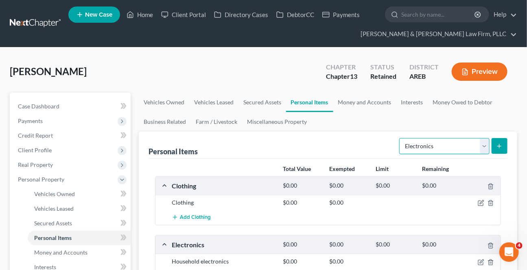
click at [487, 148] on select "Select Item Type Clothing Collectibles Of Value Electronics Firearms Household …" at bounding box center [444, 146] width 90 height 16
select select "household_goods"
click at [400, 138] on select "Select Item Type Clothing Collectibles Of Value Electronics Firearms Household …" at bounding box center [444, 146] width 90 height 16
click at [493, 142] on button "submit" at bounding box center [499, 146] width 16 height 16
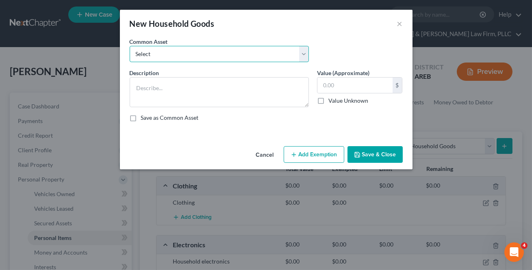
click at [216, 59] on select "Select Household goods and furnishings" at bounding box center [219, 54] width 179 height 16
select select "0"
click at [130, 46] on select "Select Household goods and furnishings" at bounding box center [219, 54] width 179 height 16
type textarea "Household goods and furnishings"
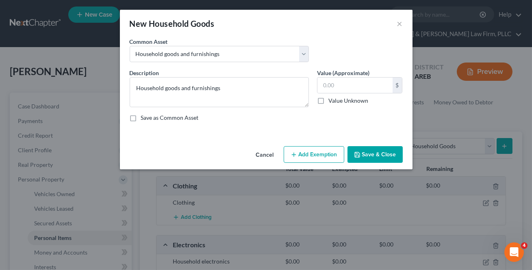
click at [376, 154] on button "Save & Close" at bounding box center [375, 154] width 55 height 17
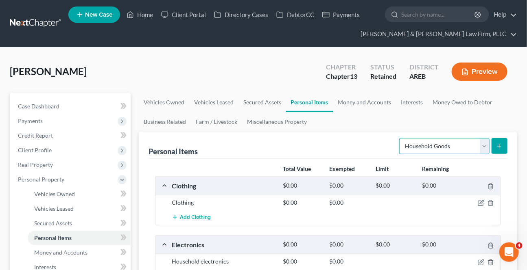
click at [486, 151] on select "Select Item Type Clothing Collectibles Of Value Electronics Firearms Household …" at bounding box center [444, 146] width 90 height 16
select select "jewelry"
click at [400, 138] on select "Select Item Type Clothing Collectibles Of Value Electronics Firearms Household …" at bounding box center [444, 146] width 90 height 16
click at [501, 146] on line "submit" at bounding box center [499, 146] width 4 height 0
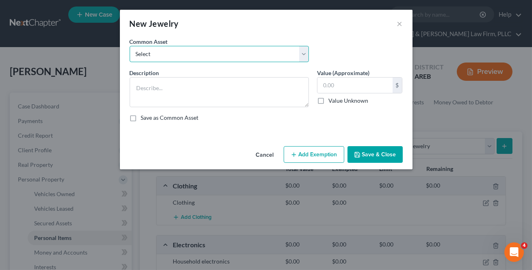
drag, startPoint x: 181, startPoint y: 57, endPoint x: 178, endPoint y: 61, distance: 5.0
click at [181, 57] on select "Select Jewelry" at bounding box center [219, 54] width 179 height 16
select select "0"
click at [130, 46] on select "Select Jewelry" at bounding box center [219, 54] width 179 height 16
type textarea "Jewelry"
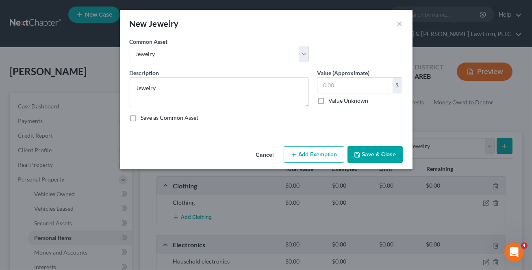
click at [384, 155] on button "Save & Close" at bounding box center [375, 154] width 55 height 17
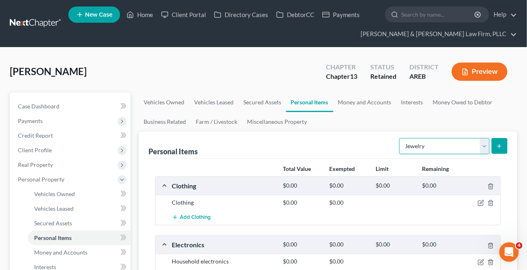
drag, startPoint x: 464, startPoint y: 147, endPoint x: 459, endPoint y: 151, distance: 7.0
click at [464, 147] on select "Select Item Type Clothing Collectibles Of Value Electronics Firearms Household …" at bounding box center [444, 146] width 90 height 16
select select "firearms"
click at [400, 138] on select "Select Item Type Clothing Collectibles Of Value Electronics Firearms Household …" at bounding box center [444, 146] width 90 height 16
click at [498, 146] on line "submit" at bounding box center [499, 146] width 4 height 0
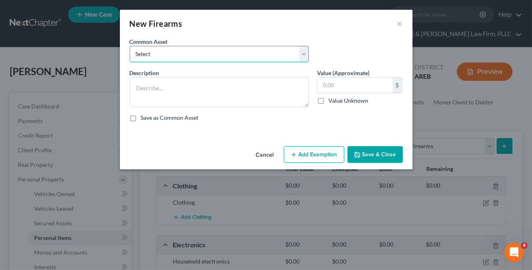
click at [231, 54] on select "Select Firearms, ammunition, & related equipment" at bounding box center [219, 54] width 179 height 16
select select "0"
click at [130, 46] on select "Select Firearms, ammunition, & related equipment" at bounding box center [219, 54] width 179 height 16
type textarea "Firearms, ammunition, & related equipment"
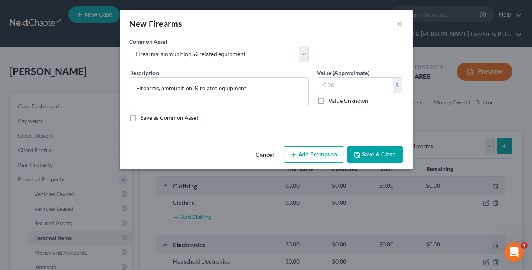
click at [386, 156] on button "Save & Close" at bounding box center [375, 154] width 55 height 17
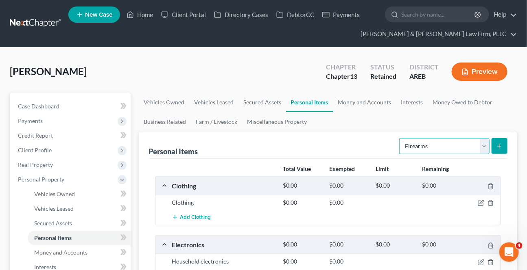
click at [486, 143] on select "Select Item Type Clothing Collectibles Of Value Electronics Firearms Household …" at bounding box center [444, 146] width 90 height 16
select select "pets"
click at [400, 138] on select "Select Item Type Clothing Collectibles Of Value Electronics Firearms Household …" at bounding box center [444, 146] width 90 height 16
click at [495, 146] on button "submit" at bounding box center [499, 146] width 16 height 16
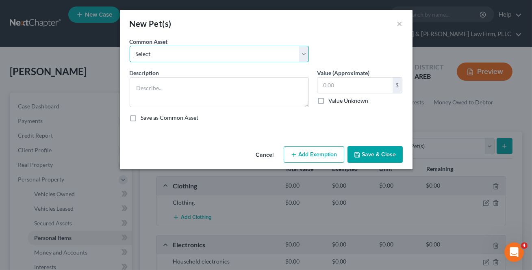
drag, startPoint x: 276, startPoint y: 48, endPoint x: 266, endPoint y: 61, distance: 15.7
click at [276, 49] on select "Select Pet(s)" at bounding box center [219, 54] width 179 height 16
click at [130, 46] on select "Select Pet(s)" at bounding box center [219, 54] width 179 height 16
drag, startPoint x: 300, startPoint y: 52, endPoint x: 291, endPoint y: 60, distance: 11.8
click at [300, 52] on select "Select Pet(s)" at bounding box center [219, 54] width 179 height 16
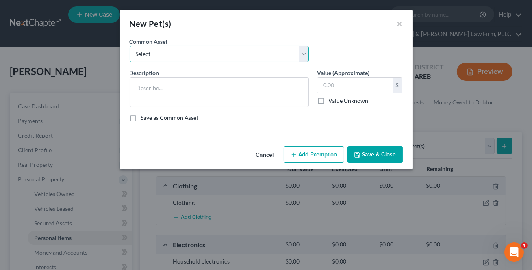
select select "0"
click at [130, 46] on select "Select Pet(s)" at bounding box center [219, 54] width 179 height 16
type textarea "Pet(s)"
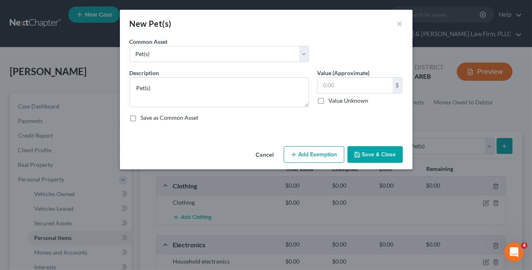
click at [382, 161] on button "Save & Close" at bounding box center [375, 154] width 55 height 17
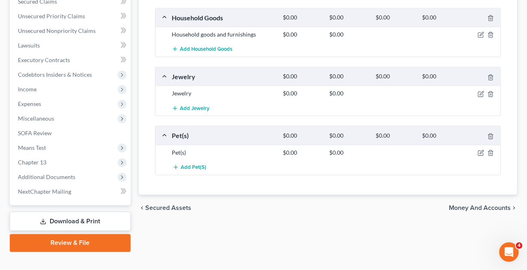
scroll to position [366, 0]
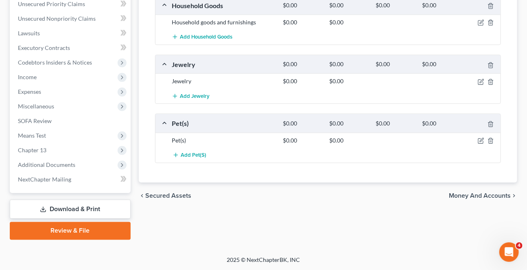
click at [460, 193] on span "Money and Accounts" at bounding box center [480, 196] width 62 height 7
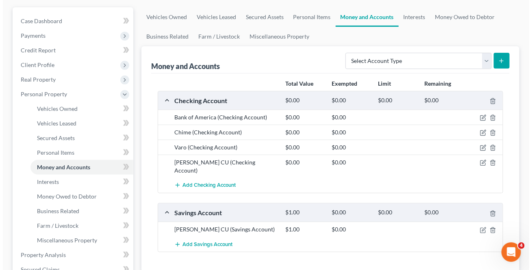
scroll to position [111, 0]
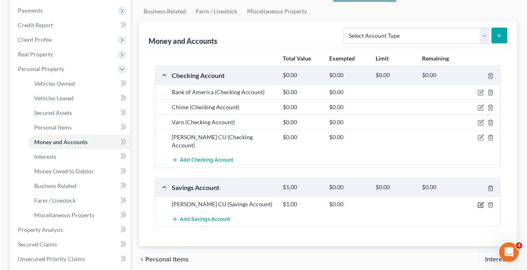
click at [480, 202] on icon "button" at bounding box center [481, 205] width 7 height 7
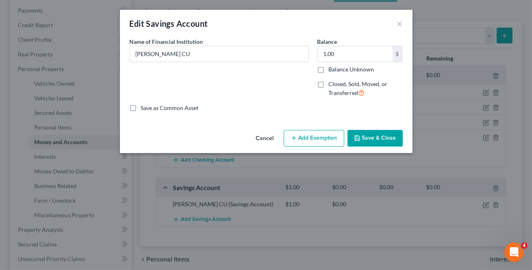
click at [299, 134] on button "Add Exemption" at bounding box center [314, 138] width 61 height 17
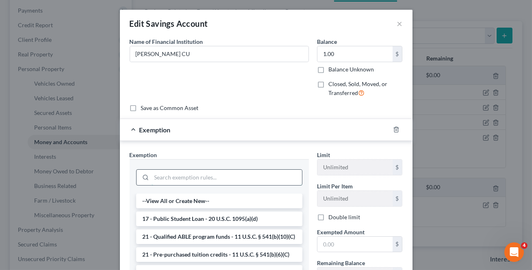
click at [232, 174] on input "search" at bounding box center [227, 177] width 150 height 15
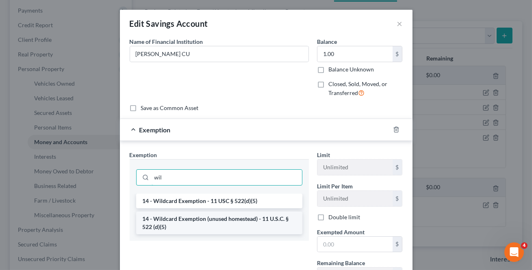
type input "wil"
click at [197, 223] on li "14 - Wildcard Exemption (unused homestead) - 11 U.S.C. § 522 (d)(5)" at bounding box center [219, 223] width 166 height 23
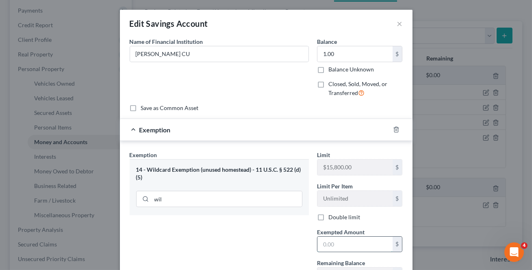
click at [349, 243] on input "text" at bounding box center [355, 244] width 75 height 15
type input "1"
click at [239, 244] on div "Exemption Set must be selected for CA. Exemption * 14 - Wildcard Exemption (unu…" at bounding box center [220, 221] width 188 height 140
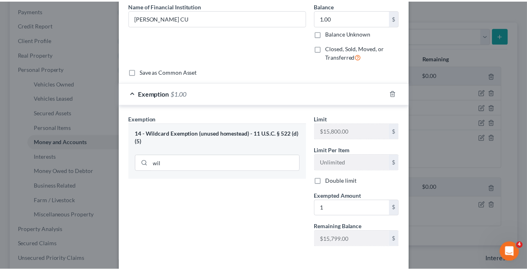
scroll to position [71, 0]
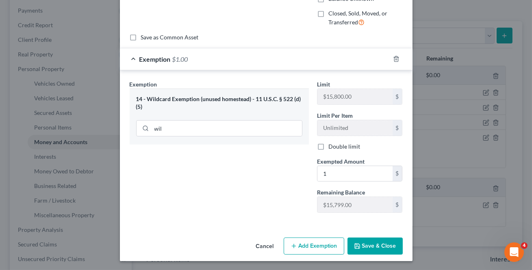
click at [370, 238] on button "Save & Close" at bounding box center [375, 246] width 55 height 17
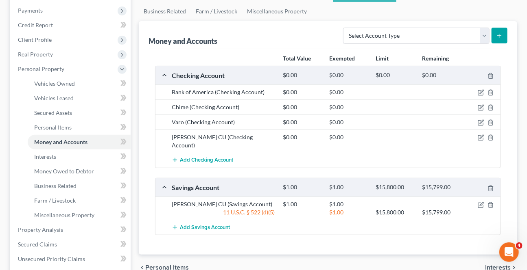
click at [495, 265] on span "Interests" at bounding box center [498, 268] width 26 height 7
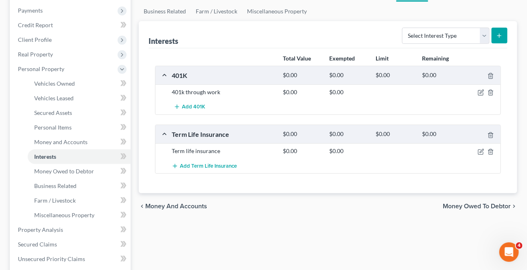
click at [464, 207] on span "Money Owed to Debtor" at bounding box center [477, 206] width 68 height 7
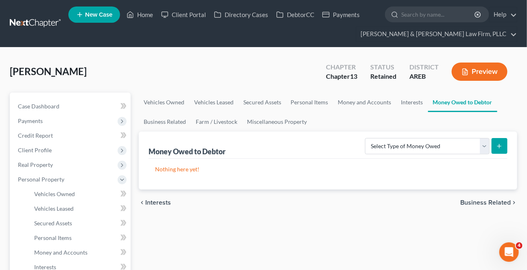
click at [470, 200] on span "Business Related" at bounding box center [485, 203] width 50 height 7
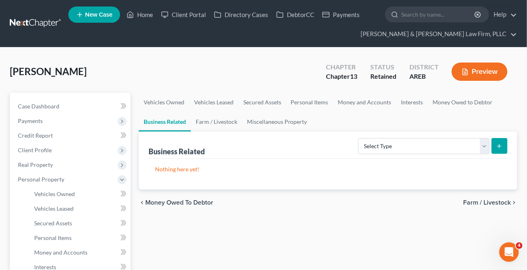
click at [470, 200] on span "Farm / Livestock" at bounding box center [487, 203] width 48 height 7
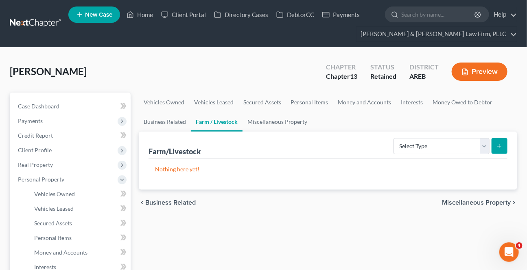
click at [470, 200] on span "Miscellaneous Property" at bounding box center [476, 203] width 69 height 7
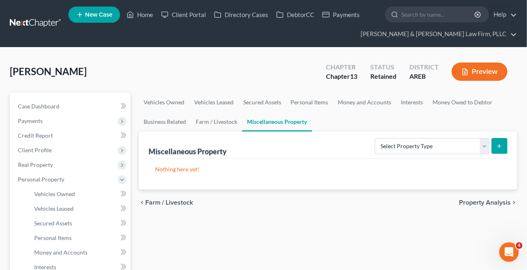
click at [470, 200] on span "Property Analysis" at bounding box center [485, 203] width 52 height 7
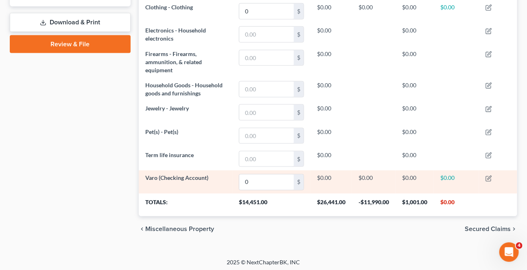
scroll to position [408, 0]
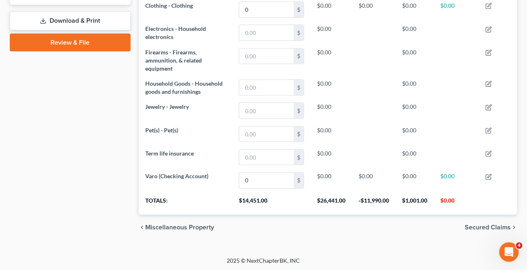
click at [491, 225] on span "Secured Claims" at bounding box center [487, 228] width 46 height 7
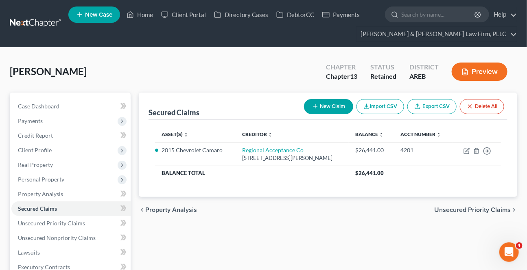
click at [481, 207] on span "Unsecured Priority Claims" at bounding box center [472, 210] width 76 height 7
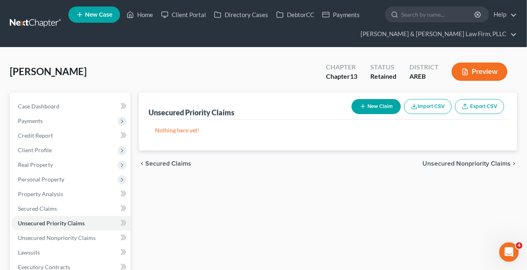
click at [477, 166] on span "Unsecured Nonpriority Claims" at bounding box center [466, 164] width 88 height 7
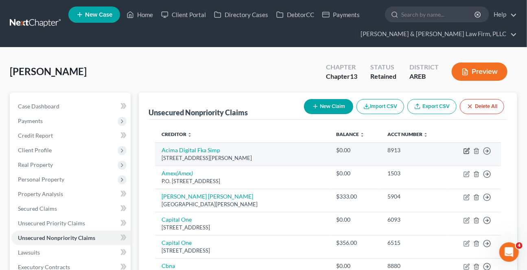
click at [464, 148] on icon "button" at bounding box center [466, 151] width 7 height 7
select select "46"
select select "0"
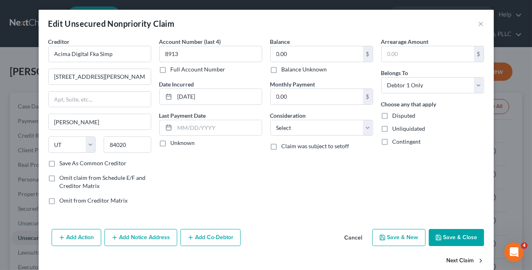
click at [456, 256] on button "Next Claim" at bounding box center [465, 261] width 37 height 17
select select "45"
select select "2"
select select "0"
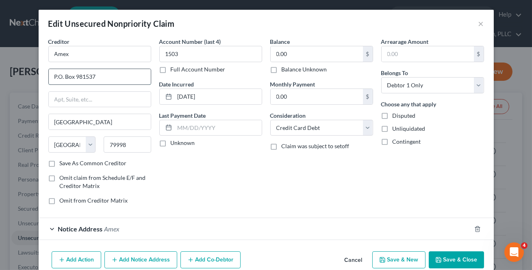
click at [57, 80] on input "P.O. Box 981537" at bounding box center [100, 76] width 102 height 15
click at [57, 75] on input "P.O. Box 981537" at bounding box center [100, 76] width 102 height 15
type input "PO Box 981537"
click at [475, 232] on icon "button" at bounding box center [478, 229] width 7 height 7
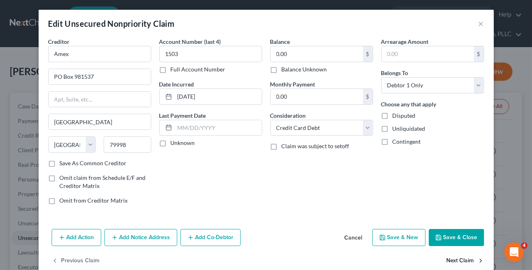
click at [460, 256] on button "Next Claim" at bounding box center [465, 261] width 37 height 17
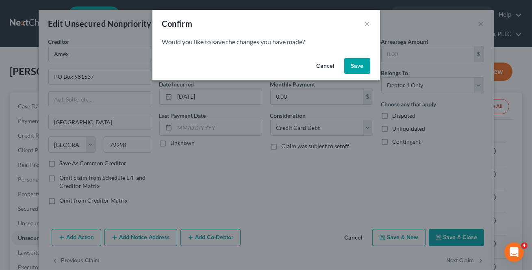
click at [350, 65] on button "Save" at bounding box center [358, 66] width 26 height 16
select select "4"
select select "0"
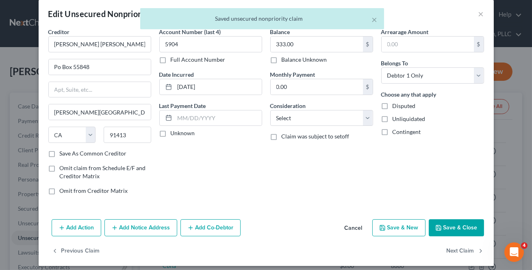
scroll to position [15, 0]
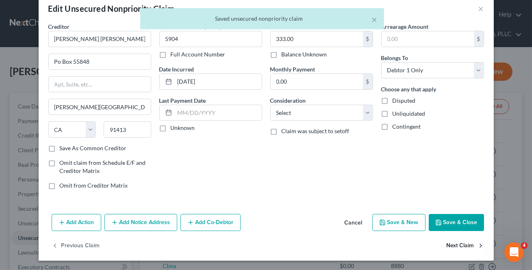
click at [458, 244] on button "Next Claim" at bounding box center [465, 246] width 37 height 17
select select "46"
select select "2"
select select "0"
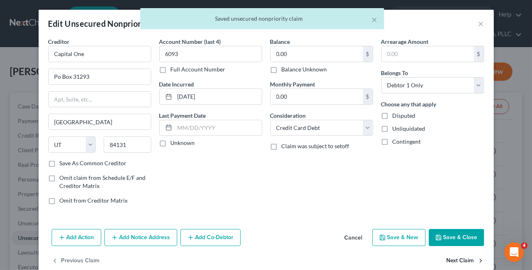
click at [456, 262] on button "Next Claim" at bounding box center [465, 261] width 37 height 17
select select "46"
select select "2"
select select "0"
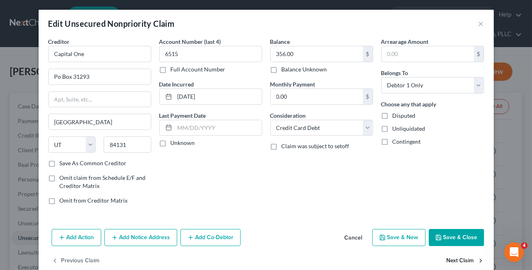
click at [456, 261] on button "Next Claim" at bounding box center [465, 261] width 37 height 17
select select "43"
select select "2"
select select "0"
click at [456, 261] on button "Next Claim" at bounding box center [465, 261] width 37 height 17
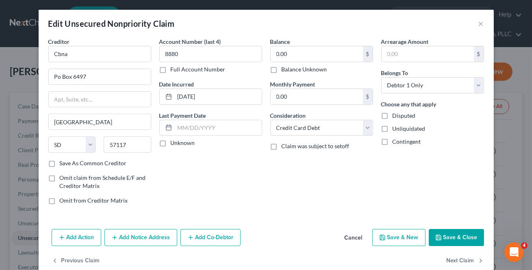
select select "14"
select select "0"
click at [456, 261] on button "Next Claim" at bounding box center [465, 261] width 37 height 17
select select "7"
select select "0"
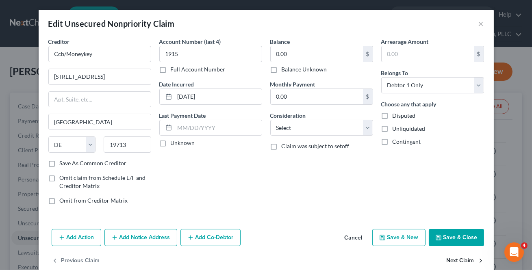
click at [456, 261] on button "Next Claim" at bounding box center [465, 261] width 37 height 17
select select "4"
select select "0"
click at [456, 261] on button "Next Claim" at bounding box center [465, 261] width 37 height 17
select select "28"
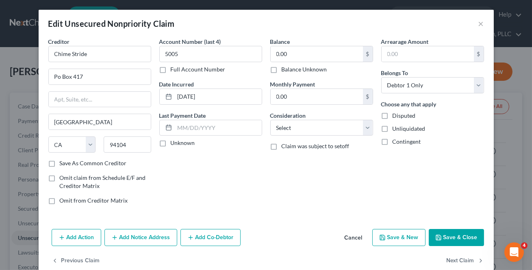
select select "0"
click at [456, 261] on button "Next Claim" at bounding box center [465, 261] width 37 height 17
select select "35"
select select "0"
click at [456, 262] on button "Next Claim" at bounding box center [465, 261] width 37 height 17
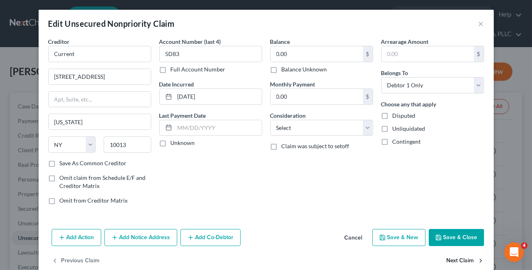
select select "30"
select select "17"
select select "0"
click at [456, 263] on button "Next Claim" at bounding box center [465, 261] width 37 height 17
select select "30"
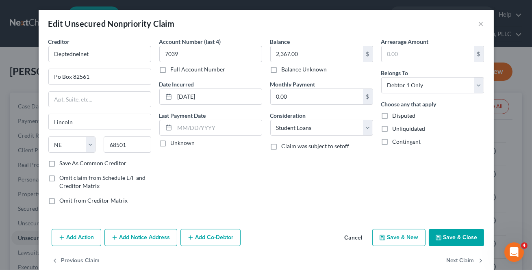
select select "17"
select select "0"
click at [456, 262] on button "Next Claim" at bounding box center [465, 261] width 37 height 17
select select "30"
select select "17"
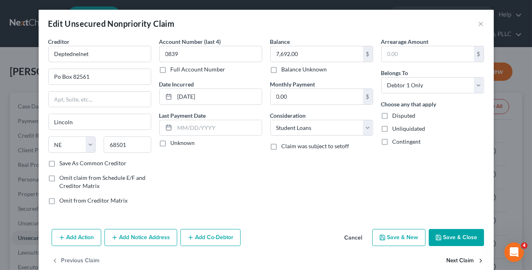
select select "0"
click at [456, 262] on button "Next Claim" at bounding box center [465, 261] width 37 height 17
select select "30"
select select "17"
select select "0"
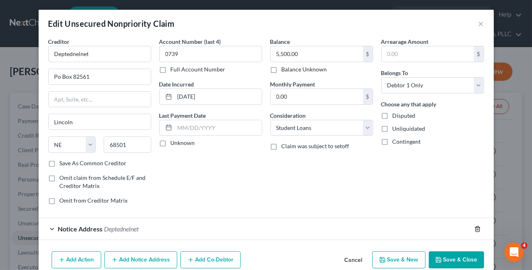
click at [475, 230] on icon "button" at bounding box center [478, 229] width 7 height 7
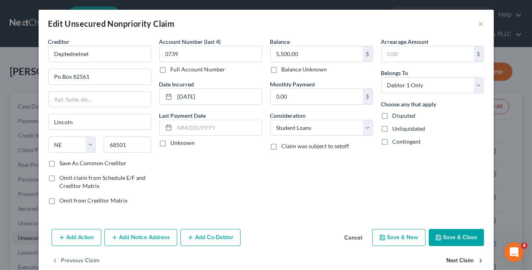
click at [451, 261] on button "Next Claim" at bounding box center [465, 261] width 37 height 17
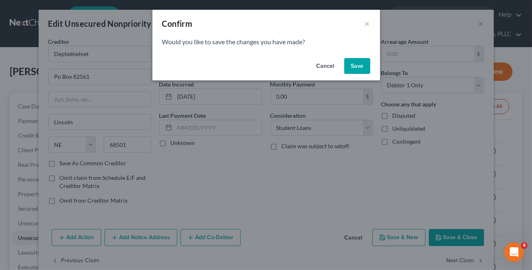
click at [360, 72] on button "Save" at bounding box center [358, 66] width 26 height 16
select select "30"
select select "17"
select select "0"
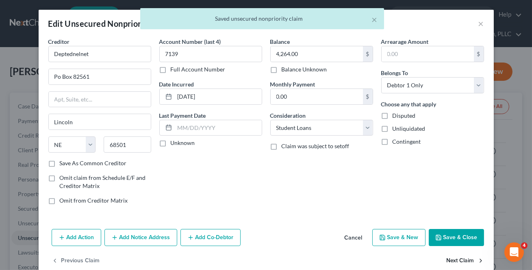
click at [451, 257] on button "Next Claim" at bounding box center [465, 261] width 37 height 17
select select "30"
select select "17"
select select "0"
click at [451, 256] on button "Next Claim" at bounding box center [465, 261] width 37 height 17
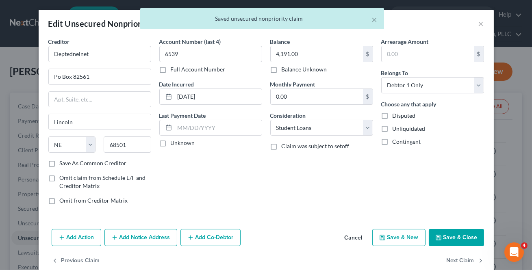
select select "30"
select select "17"
select select "0"
click at [449, 257] on button "Next Claim" at bounding box center [465, 261] width 37 height 17
select select "30"
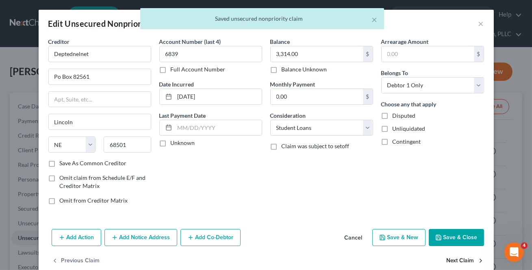
select select "17"
select select "0"
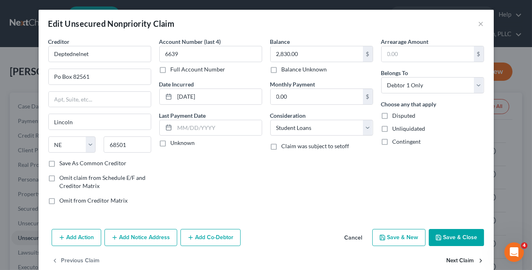
click at [449, 257] on button "Next Claim" at bounding box center [465, 261] width 37 height 17
select select "30"
select select "17"
select select "0"
click at [449, 257] on button "Next Claim" at bounding box center [465, 261] width 37 height 17
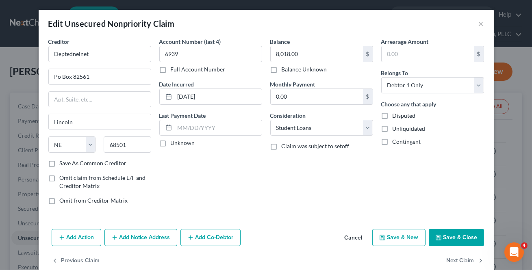
select select "30"
select select "17"
select select "0"
click at [449, 258] on button "Next Claim" at bounding box center [465, 261] width 37 height 17
select select "43"
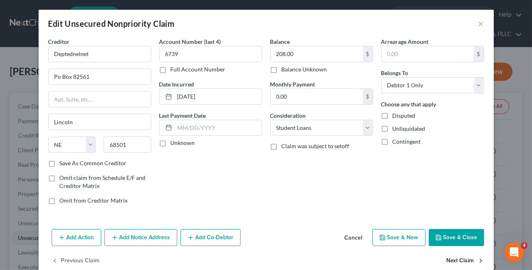
select select "2"
select select "0"
click at [448, 258] on button "Next Claim" at bounding box center [465, 261] width 37 height 17
select select "43"
select select "2"
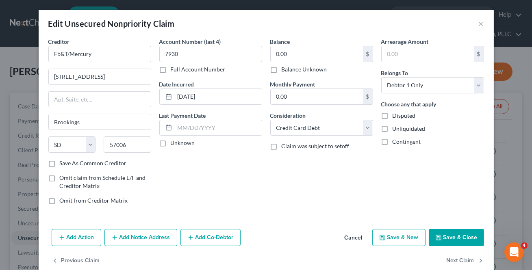
select select "0"
click at [448, 258] on button "Next Claim" at bounding box center [465, 261] width 37 height 17
select select "24"
select select "0"
click at [448, 258] on button "Next Claim" at bounding box center [465, 261] width 37 height 17
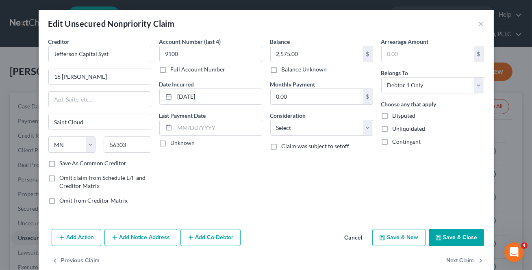
select select "31"
select select "2"
select select "0"
click at [448, 258] on button "Next Claim" at bounding box center [465, 261] width 37 height 17
select select "42"
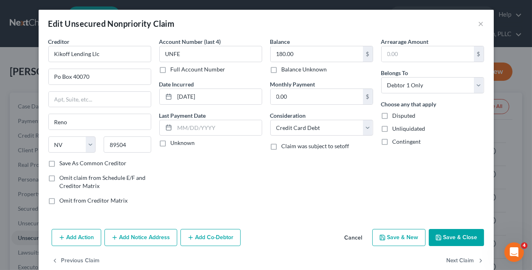
select select "1"
select select "0"
click at [450, 262] on button "Next Claim" at bounding box center [465, 261] width 37 height 17
select select "42"
select select "1"
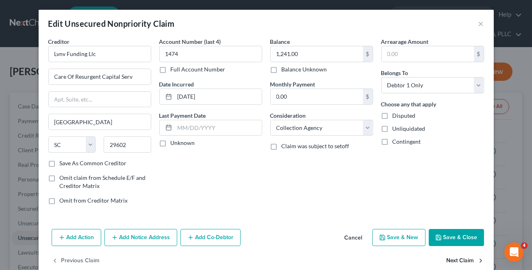
select select "0"
click at [449, 261] on button "Next Claim" at bounding box center [465, 261] width 37 height 17
select select "42"
select select "0"
click at [75, 262] on button "Previous Claim" at bounding box center [76, 261] width 48 height 17
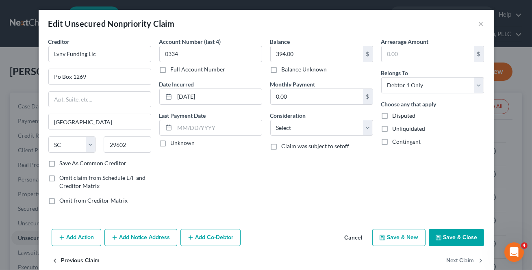
select select "42"
select select "1"
select select "0"
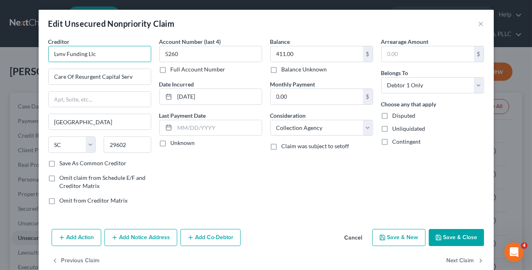
click at [122, 57] on input "Lvnv Funding Llc" at bounding box center [99, 54] width 103 height 16
type input "LVNV Funding LLC"
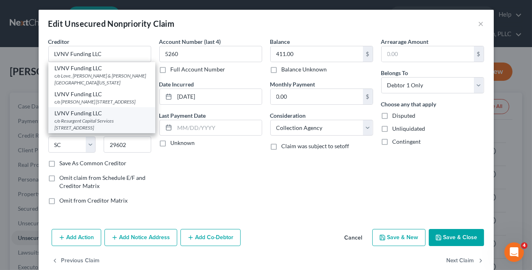
click at [89, 118] on div "LVNV Funding LLC" at bounding box center [102, 113] width 94 height 8
type input "c/o Resurgent Capital Services"
type input "PO Box 10587"
type input "29603"
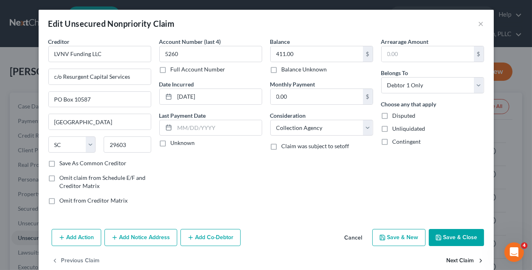
click at [454, 262] on button "Next Claim" at bounding box center [465, 261] width 37 height 17
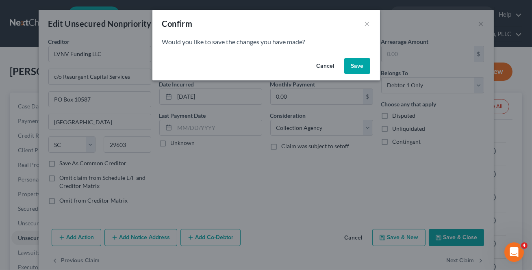
click at [366, 70] on button "Save" at bounding box center [358, 66] width 26 height 16
select select "42"
select select "0"
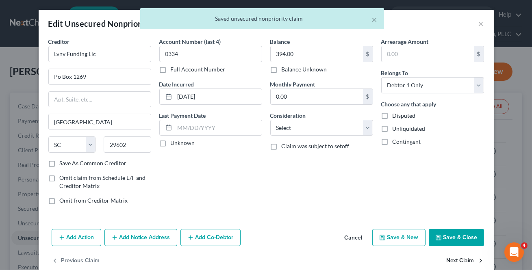
click at [453, 259] on button "Next Claim" at bounding box center [465, 261] width 37 height 17
select select "35"
select select "2"
select select "0"
click at [453, 259] on button "Next Claim" at bounding box center [465, 261] width 37 height 17
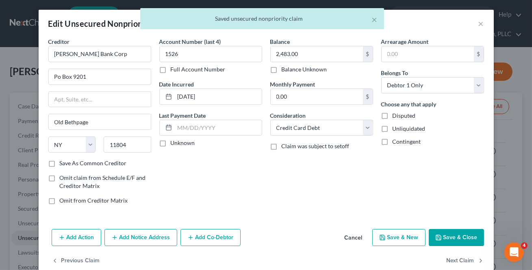
select select "23"
select select "1"
select select "0"
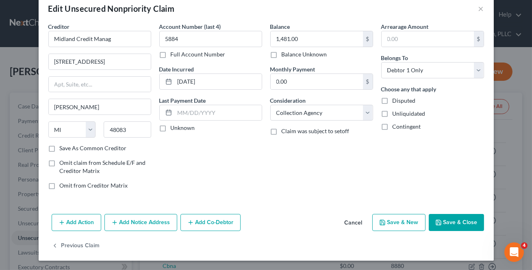
click at [462, 216] on button "Save & Close" at bounding box center [456, 222] width 55 height 17
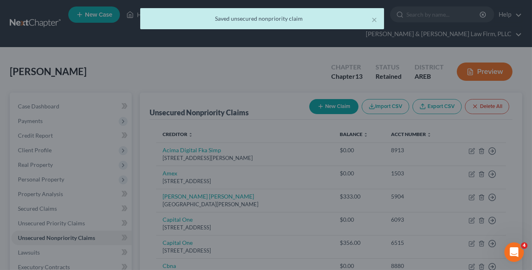
type input "0"
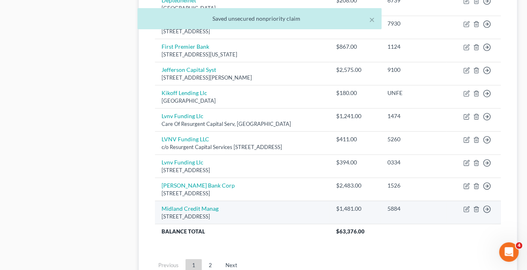
scroll to position [681, 0]
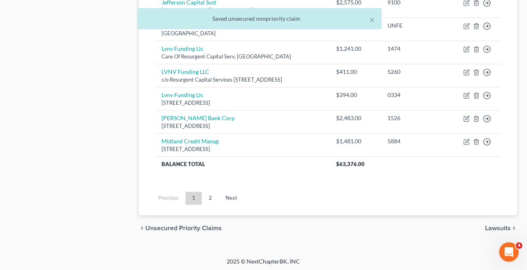
click at [207, 194] on link "2" at bounding box center [210, 198] width 16 height 13
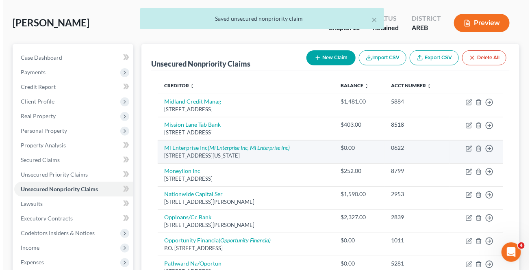
scroll to position [43, 0]
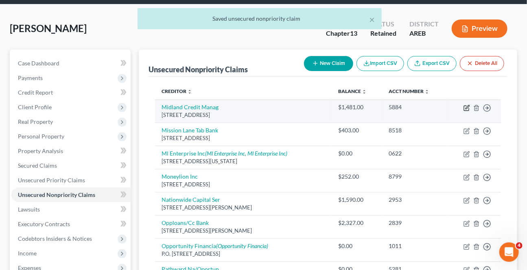
click at [467, 106] on icon "button" at bounding box center [466, 108] width 7 height 7
select select "23"
select select "1"
select select "0"
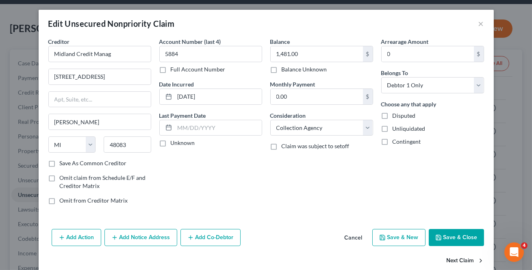
click at [456, 262] on button "Next Claim" at bounding box center [465, 261] width 37 height 17
select select "48"
select select "2"
select select "0"
click at [456, 262] on button "Next Claim" at bounding box center [465, 261] width 37 height 17
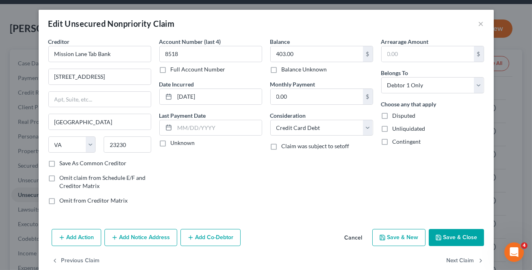
select select "35"
select select "0"
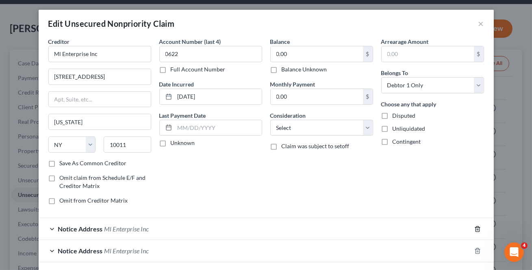
click at [477, 230] on icon "button" at bounding box center [478, 229] width 7 height 7
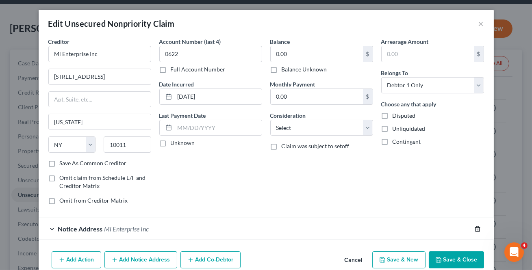
click at [477, 230] on icon "button" at bounding box center [478, 229] width 7 height 7
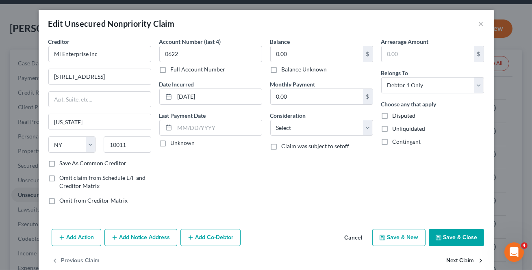
click at [452, 264] on button "Next Claim" at bounding box center [465, 261] width 37 height 17
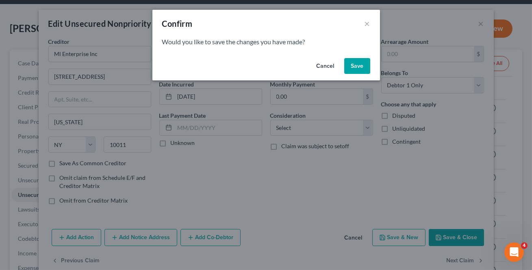
drag, startPoint x: 358, startPoint y: 68, endPoint x: 380, endPoint y: 113, distance: 49.8
click at [358, 68] on button "Save" at bounding box center [358, 66] width 26 height 16
select select "46"
select select "0"
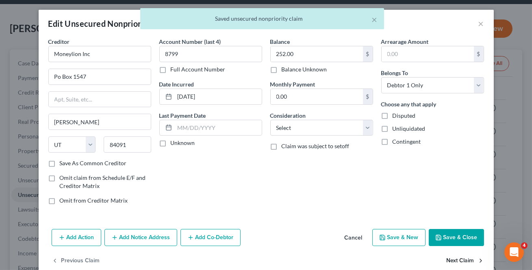
click at [449, 263] on button "Next Claim" at bounding box center [465, 261] width 37 height 17
select select "31"
select select "1"
select select "0"
click at [449, 263] on button "Next Claim" at bounding box center [465, 261] width 37 height 17
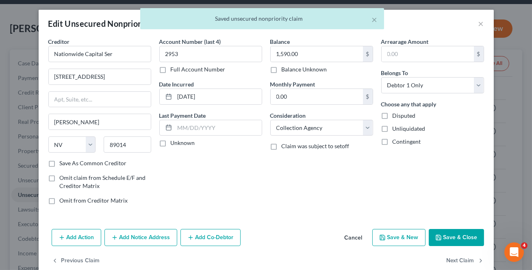
select select "14"
select select "0"
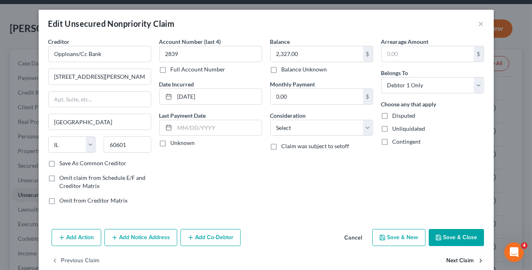
click at [449, 263] on button "Next Claim" at bounding box center [465, 261] width 37 height 17
select select "48"
select select "0"
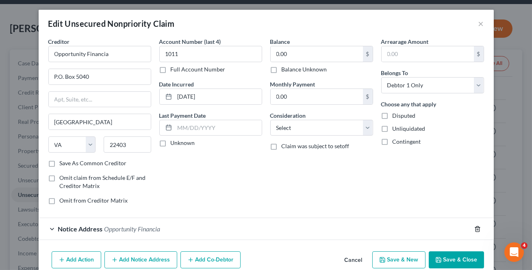
click at [478, 230] on line "button" at bounding box center [478, 230] width 0 height 2
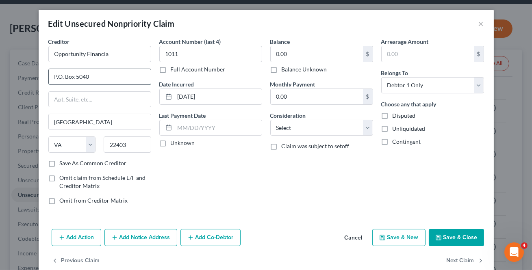
click at [57, 81] on input "P.O. Box 5040" at bounding box center [100, 76] width 102 height 15
click at [55, 76] on input "P.O. Box 5040" at bounding box center [100, 76] width 102 height 15
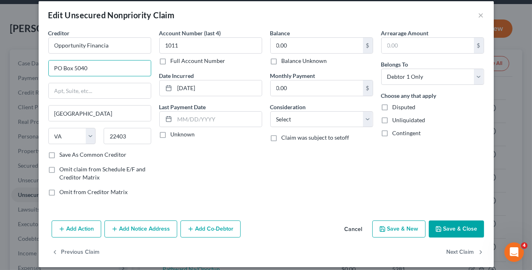
scroll to position [0, 0]
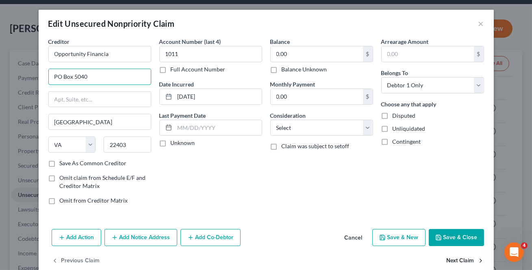
type input "PO Box 5040"
click at [457, 258] on button "Next Claim" at bounding box center [465, 261] width 37 height 17
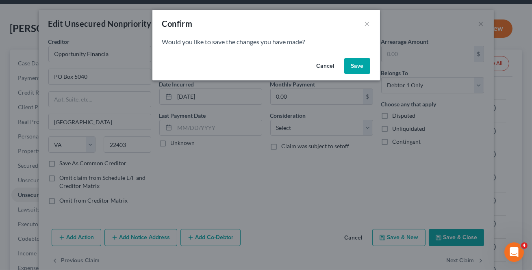
drag, startPoint x: 352, startPoint y: 70, endPoint x: 325, endPoint y: 90, distance: 33.7
click at [352, 70] on button "Save" at bounding box center [358, 66] width 26 height 16
select select "43"
select select "0"
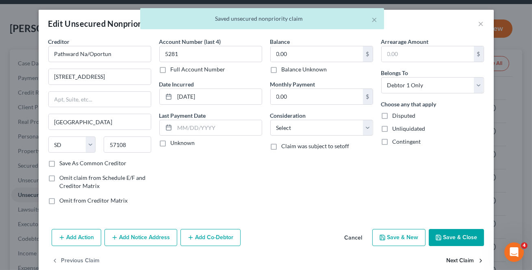
click at [447, 260] on button "Next Claim" at bounding box center [465, 261] width 37 height 17
select select "24"
select select "2"
select select "0"
click at [447, 260] on button "Next Claim" at bounding box center [465, 261] width 37 height 17
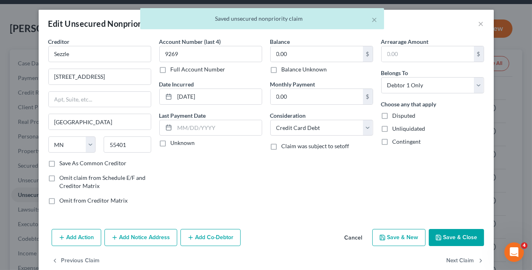
select select "26"
select select "1"
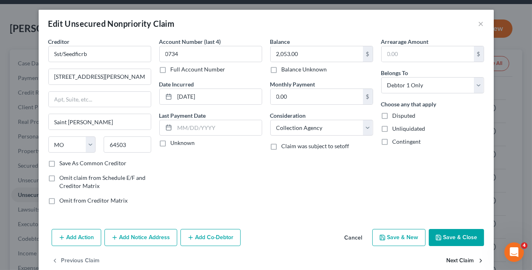
click at [447, 260] on button "Next Claim" at bounding box center [465, 261] width 37 height 17
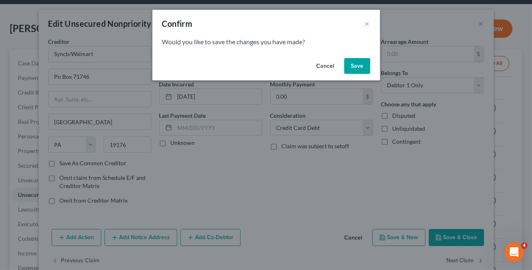
click at [353, 61] on button "Save" at bounding box center [358, 66] width 26 height 16
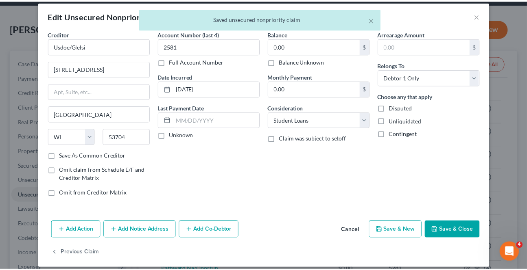
scroll to position [15, 0]
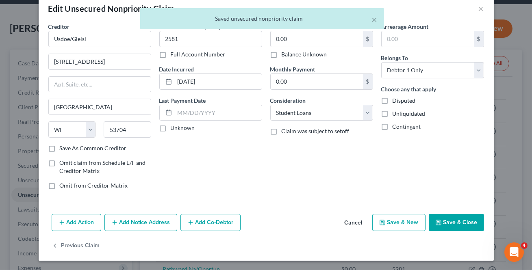
click at [447, 220] on button "Save & Close" at bounding box center [456, 222] width 55 height 17
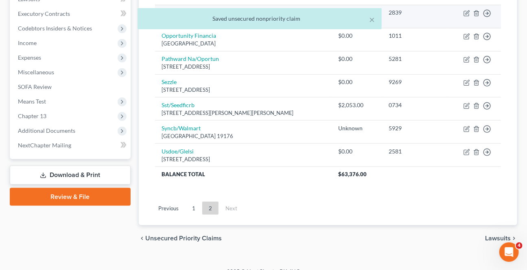
scroll to position [265, 0]
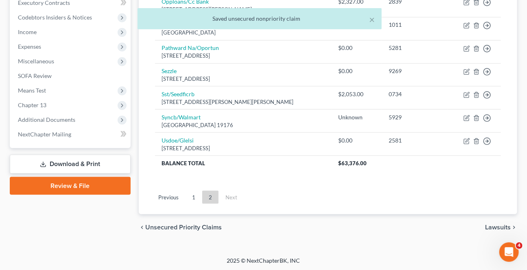
click at [487, 225] on span "Lawsuits" at bounding box center [498, 228] width 26 height 7
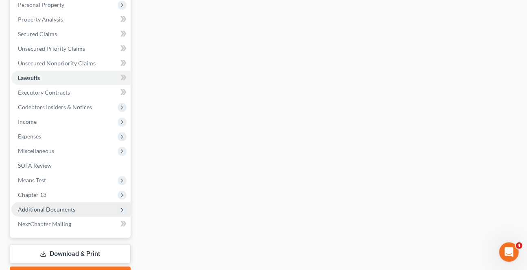
scroll to position [185, 0]
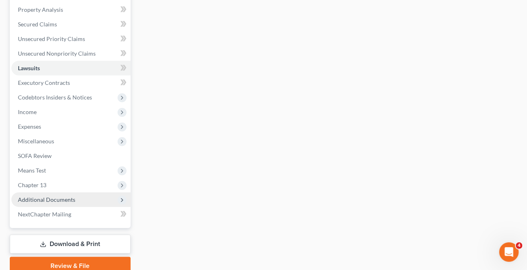
click at [37, 199] on span "Additional Documents" at bounding box center [46, 199] width 57 height 7
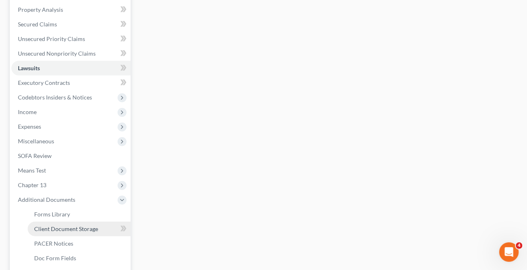
click at [73, 233] on link "Client Document Storage" at bounding box center [79, 229] width 103 height 15
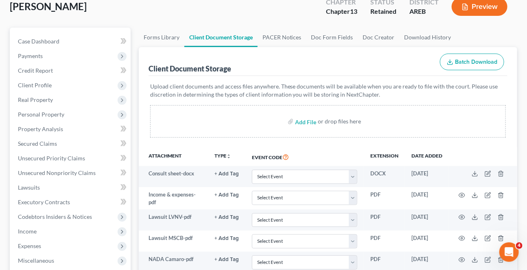
scroll to position [185, 0]
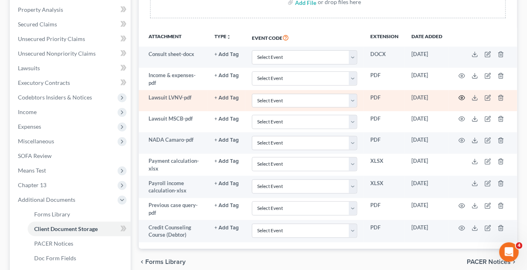
click at [462, 97] on circle "button" at bounding box center [462, 98] width 2 height 2
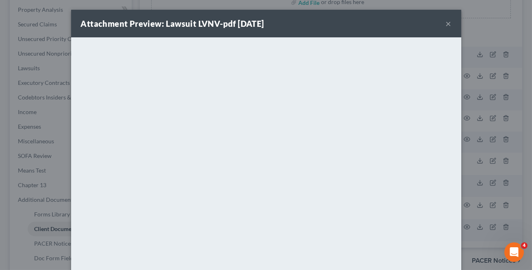
click at [447, 25] on button "×" at bounding box center [449, 24] width 6 height 10
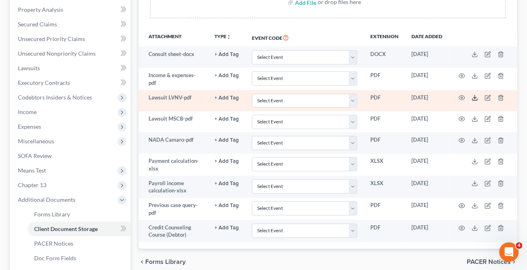
click at [473, 98] on icon at bounding box center [474, 98] width 7 height 7
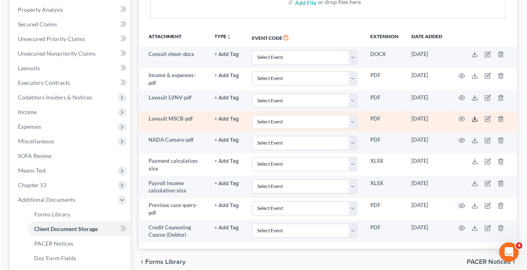
click at [476, 119] on polyline at bounding box center [474, 119] width 3 height 1
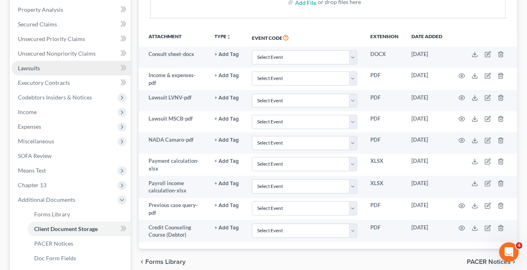
click at [34, 65] on span "Lawsuits" at bounding box center [29, 68] width 22 height 7
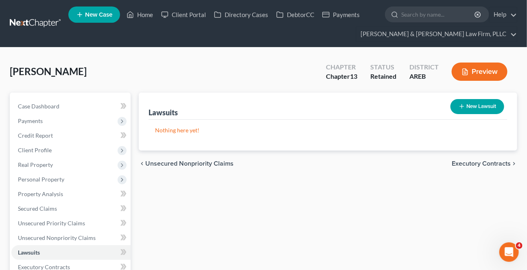
click at [480, 107] on button "New Lawsuit" at bounding box center [477, 106] width 54 height 15
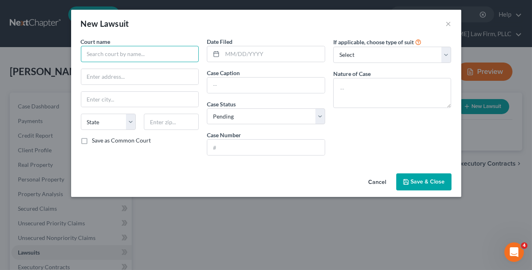
click at [89, 60] on input "text" at bounding box center [140, 54] width 118 height 16
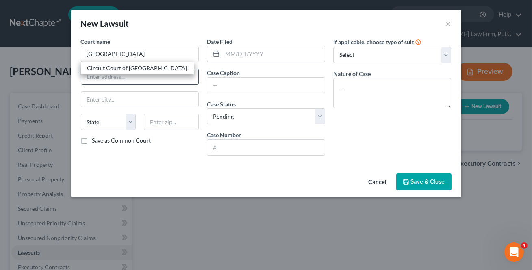
drag, startPoint x: 104, startPoint y: 68, endPoint x: 189, endPoint y: 74, distance: 85.2
click at [104, 68] on div "Circuit Court of [GEOGRAPHIC_DATA]" at bounding box center [137, 68] width 100 height 8
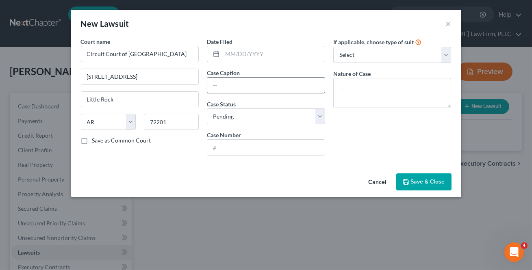
click at [232, 89] on input "text" at bounding box center [266, 85] width 118 height 15
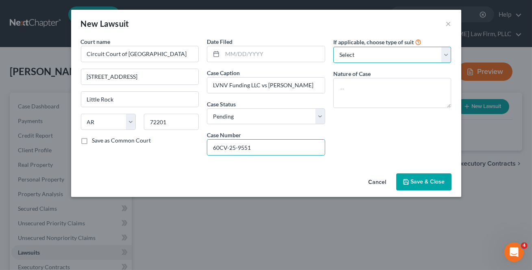
drag, startPoint x: 392, startPoint y: 51, endPoint x: 385, endPoint y: 62, distance: 13.0
click at [392, 51] on select "Select Repossession Garnishment Foreclosure Attached, Seized, Or Levied Other" at bounding box center [393, 55] width 118 height 16
click at [334, 47] on select "Select Repossession Garnishment Foreclosure Attached, Seized, Or Levied Other" at bounding box center [393, 55] width 118 height 16
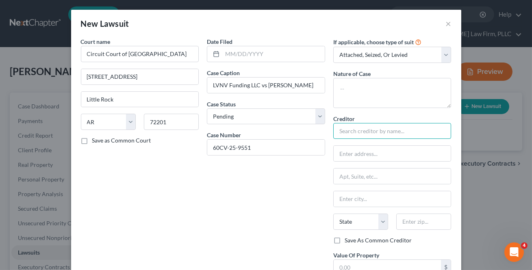
click at [357, 133] on input "text" at bounding box center [393, 131] width 118 height 16
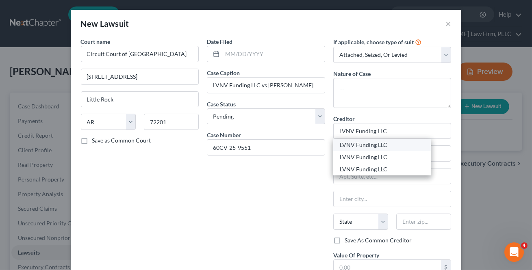
click at [361, 145] on div "LVNV Funding LLC" at bounding box center [382, 145] width 85 height 8
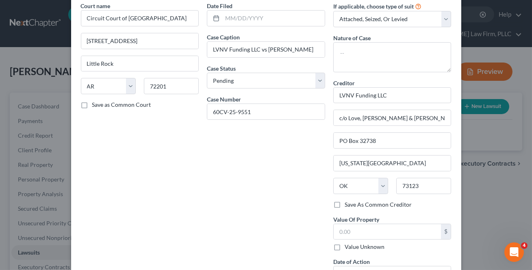
scroll to position [98, 0]
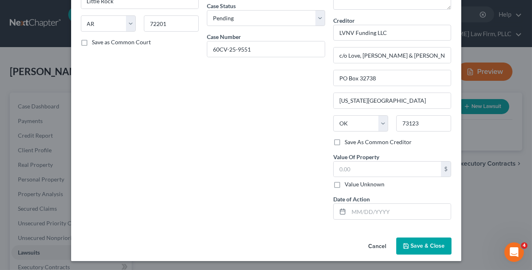
click at [426, 247] on span "Save & Close" at bounding box center [428, 246] width 34 height 7
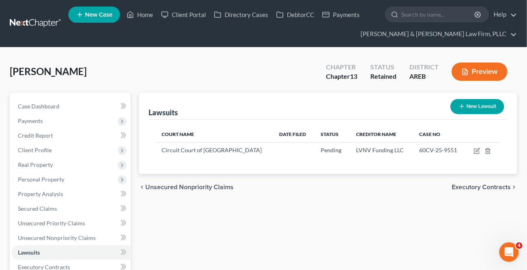
click at [477, 106] on button "New Lawsuit" at bounding box center [477, 106] width 54 height 15
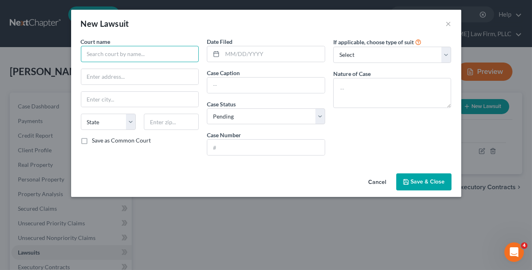
click at [163, 54] on input "text" at bounding box center [140, 54] width 118 height 16
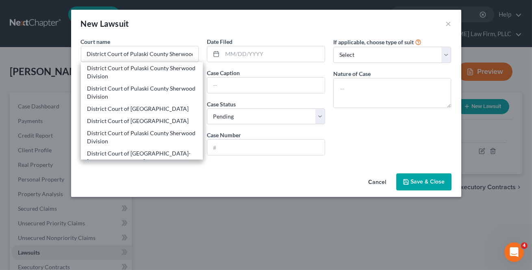
click at [147, 107] on div "District Court of [GEOGRAPHIC_DATA]" at bounding box center [141, 109] width 109 height 8
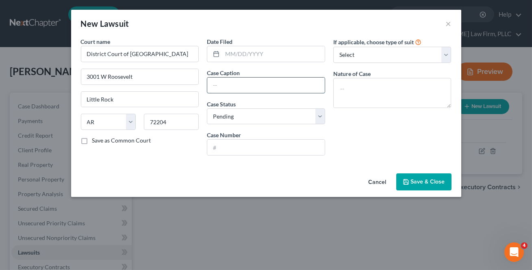
click at [253, 85] on input "text" at bounding box center [266, 85] width 118 height 15
click at [242, 153] on input "text" at bounding box center [266, 147] width 118 height 15
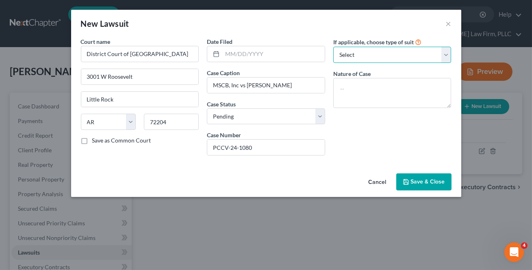
click at [352, 60] on select "Select Repossession Garnishment Foreclosure Attached, Seized, Or Levied Other" at bounding box center [393, 55] width 118 height 16
click at [334, 47] on select "Select Repossession Garnishment Foreclosure Attached, Seized, Or Levied Other" at bounding box center [393, 55] width 118 height 16
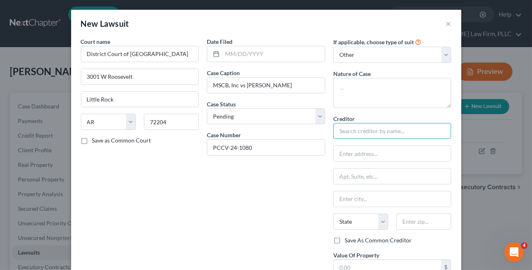
click at [370, 133] on input "text" at bounding box center [393, 131] width 118 height 16
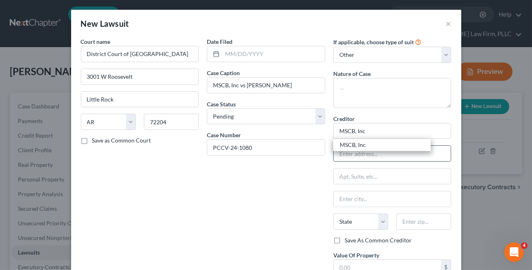
click at [369, 146] on div "MSCB, Inc" at bounding box center [382, 145] width 85 height 8
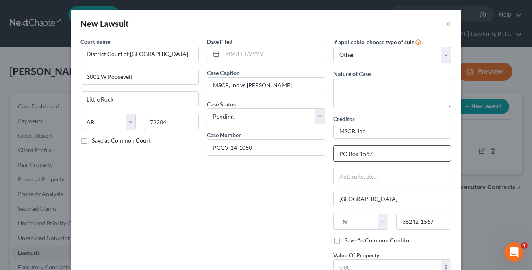
click at [389, 153] on input "PO Box 1567" at bounding box center [393, 153] width 118 height 15
drag, startPoint x: 389, startPoint y: 153, endPoint x: 308, endPoint y: 138, distance: 82.6
click at [293, 138] on div "Court name * District Court of [GEOGRAPHIC_DATA] [GEOGRAPHIC_DATA][PERSON_NAME]…" at bounding box center [266, 165] width 379 height 256
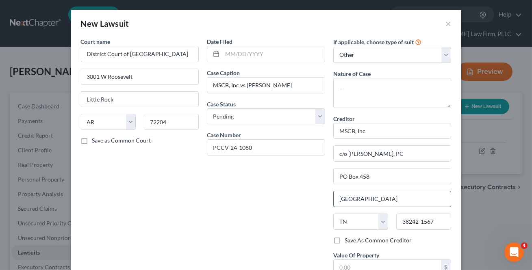
click at [382, 202] on input "[GEOGRAPHIC_DATA]" at bounding box center [393, 199] width 118 height 15
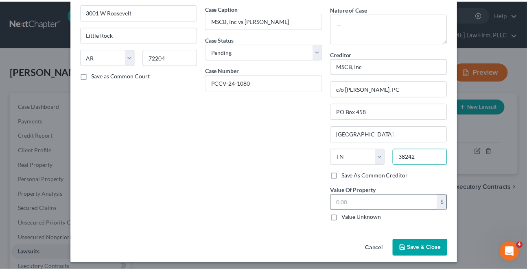
scroll to position [67, 0]
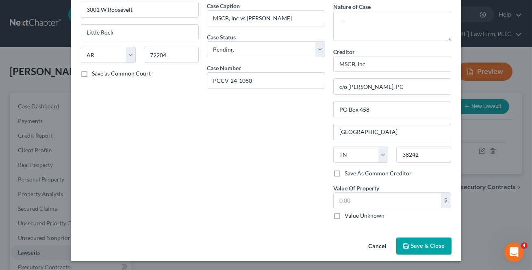
drag, startPoint x: 336, startPoint y: 173, endPoint x: 420, endPoint y: 246, distance: 111.0
click at [345, 173] on label "Save As Common Creditor" at bounding box center [378, 174] width 67 height 8
click at [348, 173] on input "Save As Common Creditor" at bounding box center [350, 172] width 5 height 5
click at [420, 246] on span "Save & Close" at bounding box center [428, 246] width 34 height 7
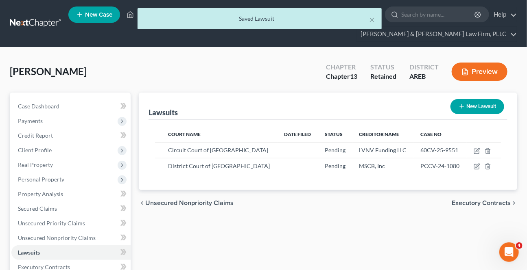
click at [183, 204] on span "Unsecured Nonpriority Claims" at bounding box center [189, 203] width 88 height 7
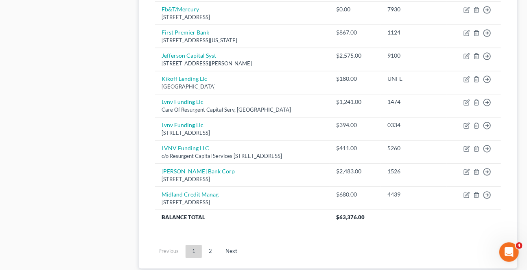
scroll to position [607, 0]
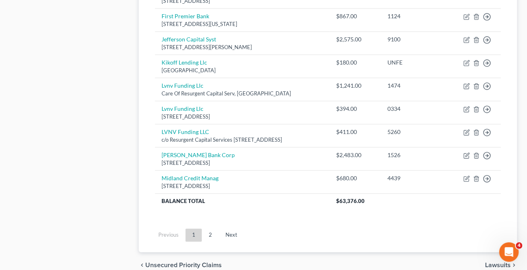
click at [231, 235] on link "Next" at bounding box center [231, 235] width 25 height 13
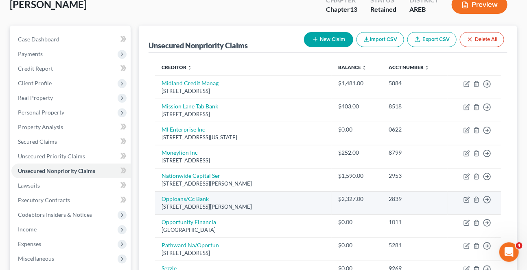
scroll to position [80, 0]
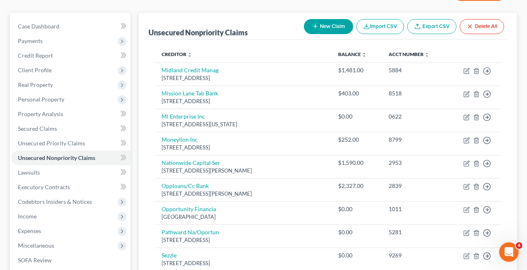
click at [329, 30] on button "New Claim" at bounding box center [328, 26] width 49 height 15
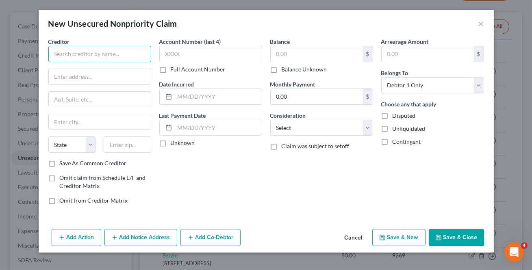
click at [106, 55] on input "text" at bounding box center [99, 54] width 103 height 16
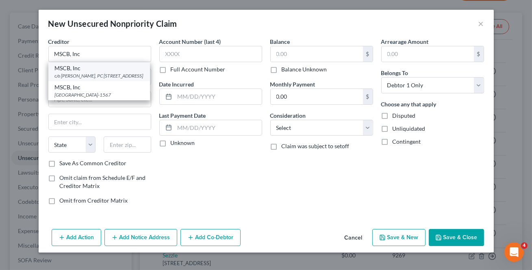
click at [78, 73] on div "c/o [PERSON_NAME], PC [STREET_ADDRESS]" at bounding box center [99, 75] width 89 height 7
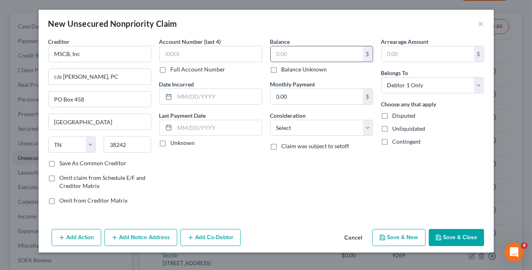
click at [280, 57] on input "text" at bounding box center [317, 53] width 92 height 15
click at [444, 238] on button "Save & Close" at bounding box center [456, 237] width 55 height 17
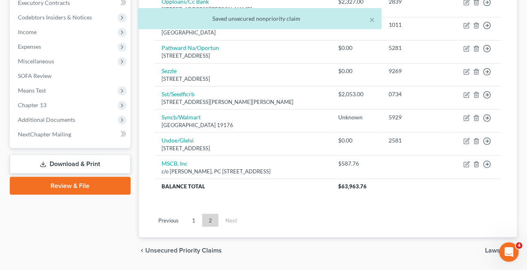
scroll to position [288, 0]
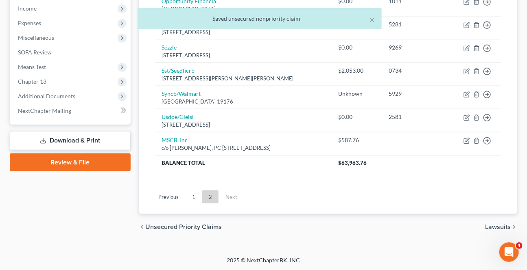
click at [491, 230] on div "chevron_left Unsecured Priority Claims Lawsuits chevron_right" at bounding box center [328, 227] width 378 height 26
click at [494, 227] on span "Lawsuits" at bounding box center [498, 227] width 26 height 7
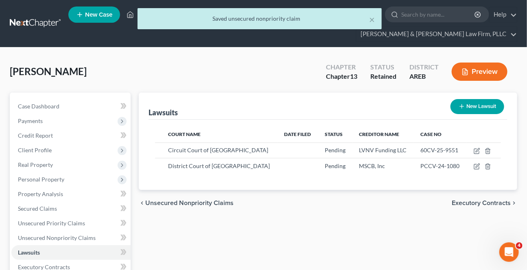
drag, startPoint x: 479, startPoint y: 203, endPoint x: 444, endPoint y: 195, distance: 35.7
click at [479, 202] on span "Executory Contracts" at bounding box center [480, 203] width 59 height 7
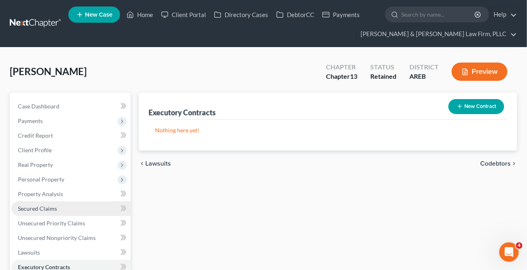
click at [50, 209] on span "Secured Claims" at bounding box center [37, 208] width 39 height 7
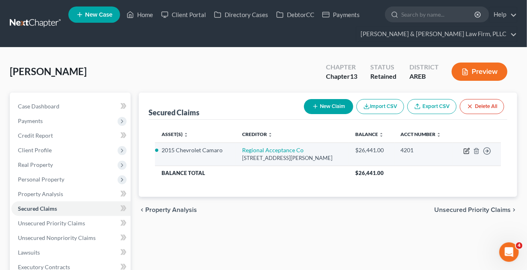
click at [465, 150] on icon "button" at bounding box center [466, 151] width 7 height 7
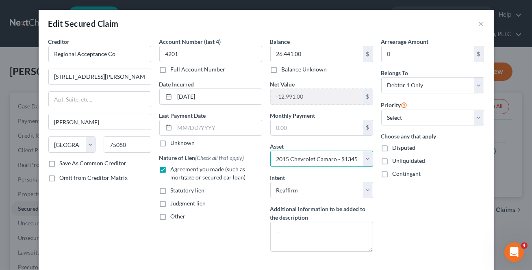
click at [346, 157] on select "Select Other Multiple Assets Bank of America (Checking Account) - $null Chime (…" at bounding box center [321, 159] width 103 height 16
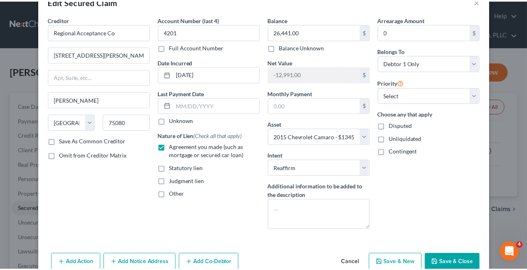
scroll to position [45, 0]
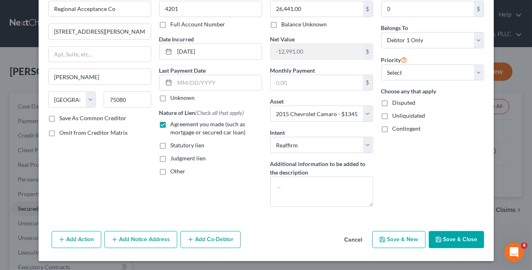
click at [462, 237] on button "Save & Close" at bounding box center [456, 239] width 55 height 17
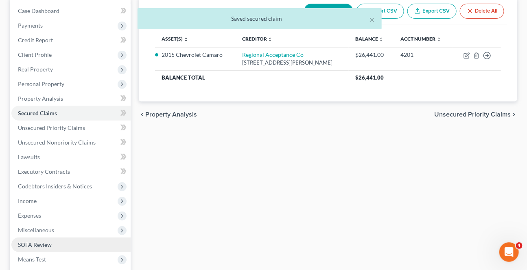
scroll to position [185, 0]
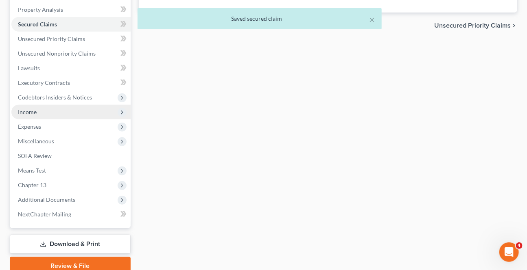
click at [34, 109] on span "Income" at bounding box center [27, 112] width 19 height 7
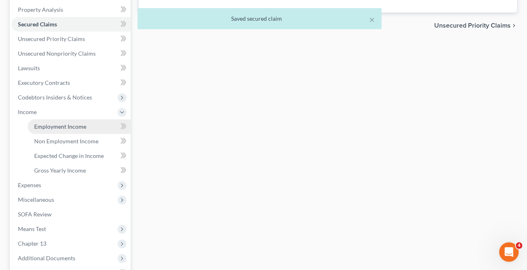
click at [63, 123] on span "Employment Income" at bounding box center [60, 126] width 52 height 7
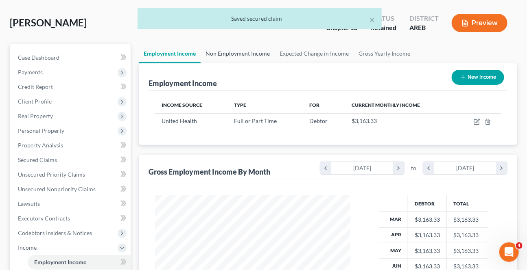
scroll to position [37, 0]
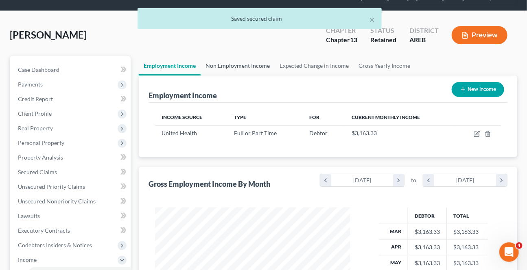
click at [244, 57] on link "Non Employment Income" at bounding box center [238, 66] width 74 height 20
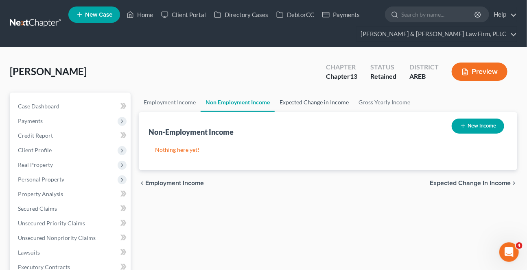
click at [301, 102] on link "Expected Change in Income" at bounding box center [314, 103] width 79 height 20
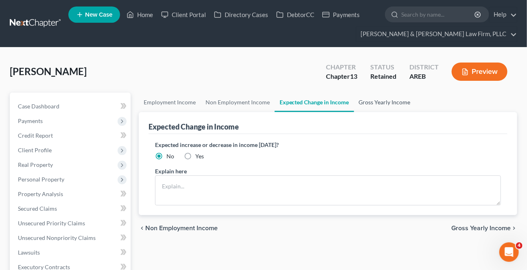
click at [374, 102] on link "Gross Yearly Income" at bounding box center [384, 103] width 61 height 20
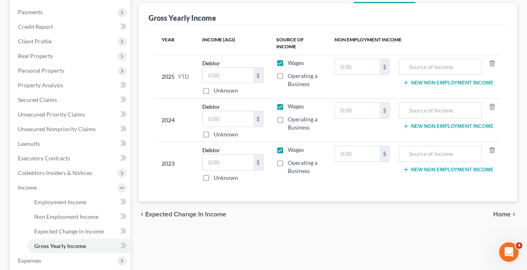
scroll to position [111, 0]
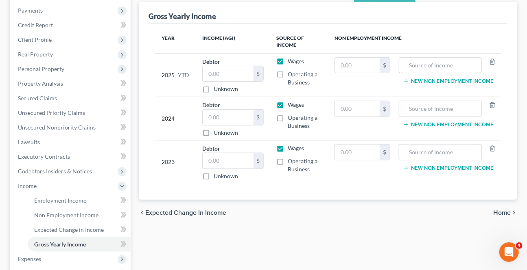
click at [498, 210] on span "Home" at bounding box center [501, 213] width 17 height 7
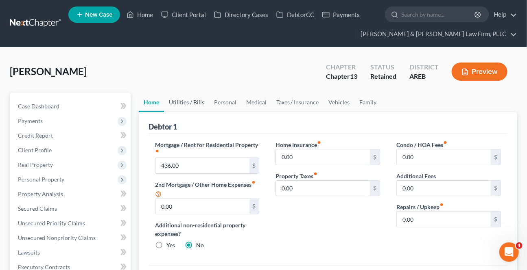
click at [190, 100] on link "Utilities / Bills" at bounding box center [186, 103] width 45 height 20
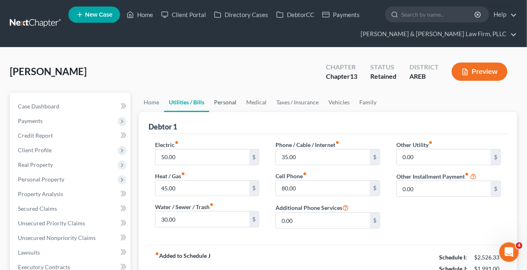
click at [215, 102] on link "Personal" at bounding box center [225, 103] width 32 height 20
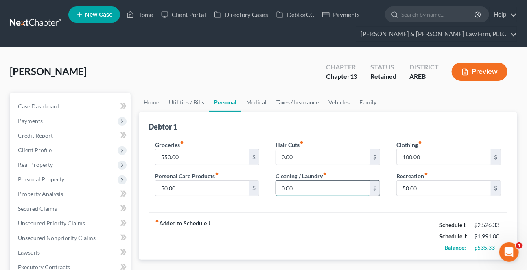
click at [322, 186] on input "0.00" at bounding box center [323, 188] width 94 height 15
click at [188, 188] on input "50.00" at bounding box center [202, 188] width 94 height 15
click at [323, 193] on input "0.00" at bounding box center [323, 188] width 94 height 15
click at [404, 206] on div "Groceries fiber_manual_record 550.00 $ Personal Care Products fiber_manual_reco…" at bounding box center [327, 173] width 359 height 79
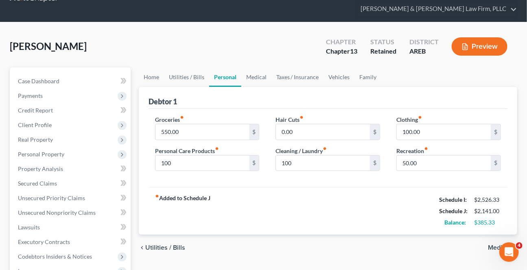
scroll to position [37, 0]
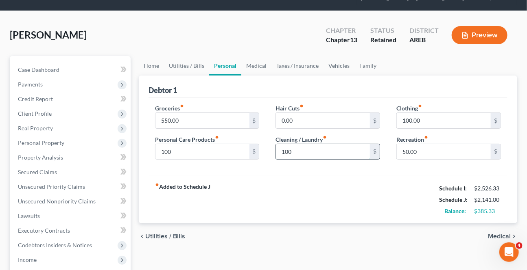
click at [301, 149] on input "100" at bounding box center [323, 151] width 94 height 15
click at [257, 160] on div "Groceries fiber_manual_record 550.00 $ Personal Care Products fiber_manual_reco…" at bounding box center [207, 135] width 121 height 63
click at [209, 148] on input "100" at bounding box center [202, 151] width 94 height 15
click at [440, 123] on input "100.00" at bounding box center [444, 120] width 94 height 15
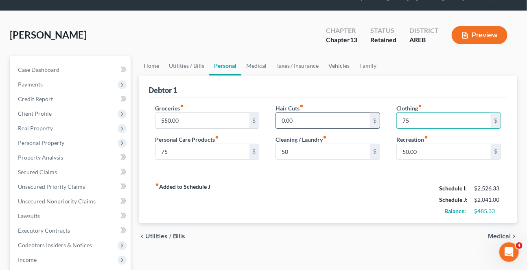
click at [362, 120] on input "0.00" at bounding box center [323, 120] width 94 height 15
drag, startPoint x: 266, startPoint y: 179, endPoint x: 263, endPoint y: 162, distance: 17.3
click at [266, 177] on div "fiber_manual_record Added to Schedule J Schedule I: $2,526.33 Schedule J: $2,09…" at bounding box center [327, 200] width 359 height 48
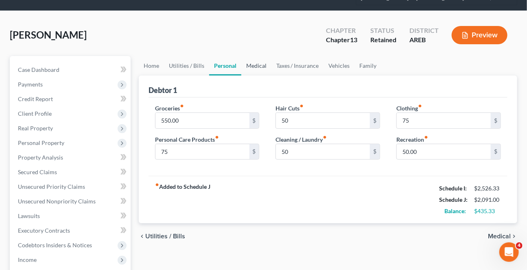
click at [257, 66] on link "Medical" at bounding box center [256, 66] width 30 height 20
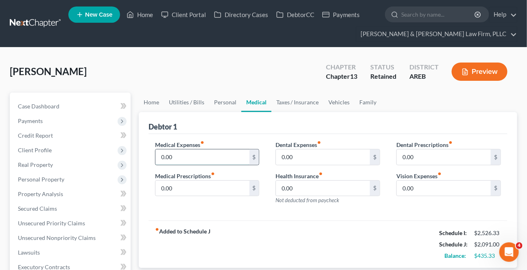
click at [183, 156] on input "0.00" at bounding box center [202, 157] width 94 height 15
drag, startPoint x: 313, startPoint y: 101, endPoint x: 319, endPoint y: 100, distance: 5.8
click at [313, 101] on link "Taxes / Insurance" at bounding box center [297, 103] width 52 height 20
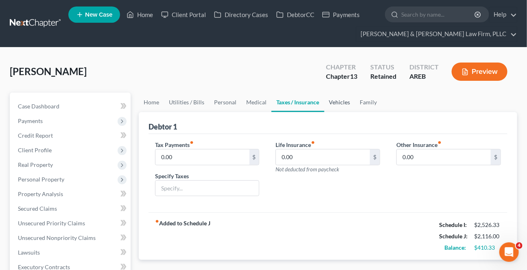
click at [329, 103] on link "Vehicles" at bounding box center [339, 103] width 31 height 20
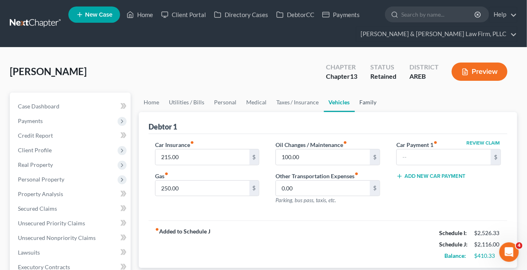
click at [367, 98] on link "Family" at bounding box center [368, 103] width 27 height 20
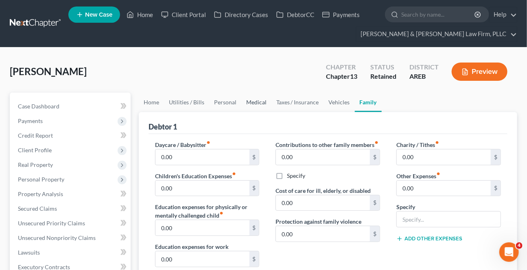
click at [248, 98] on link "Medical" at bounding box center [256, 103] width 30 height 20
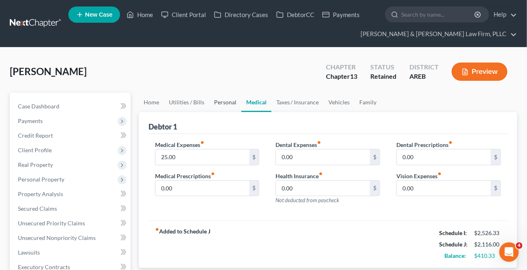
click at [231, 104] on link "Personal" at bounding box center [225, 103] width 32 height 20
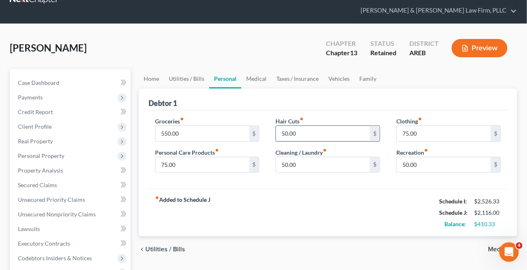
scroll to position [37, 0]
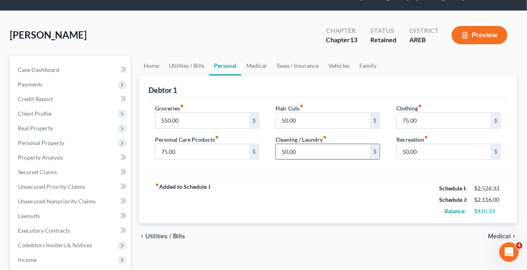
click at [295, 150] on input "50.00" at bounding box center [323, 151] width 94 height 15
click at [285, 171] on div "Groceries fiber_manual_record 550.00 $ Personal Care Products fiber_manual_reco…" at bounding box center [327, 137] width 359 height 79
click at [363, 67] on link "Family" at bounding box center [368, 66] width 27 height 20
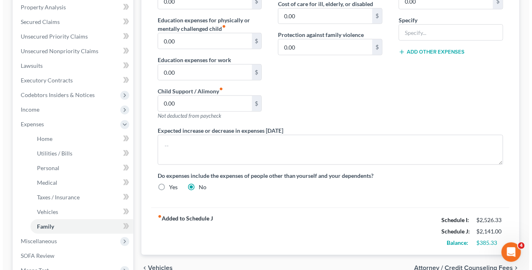
scroll to position [222, 0]
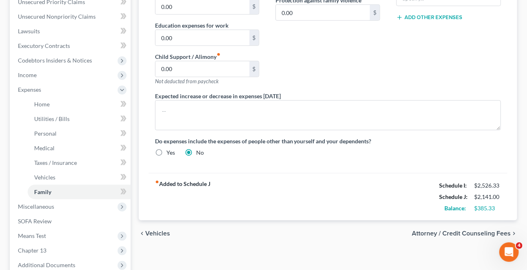
click at [447, 232] on span "Attorney / Credit Counseling Fees" at bounding box center [461, 234] width 99 height 7
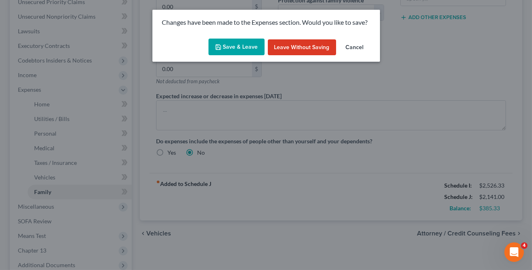
click at [241, 46] on button "Save & Leave" at bounding box center [237, 47] width 56 height 17
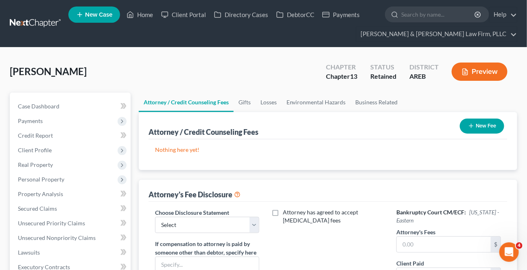
click at [475, 122] on button "New Fee" at bounding box center [482, 126] width 44 height 15
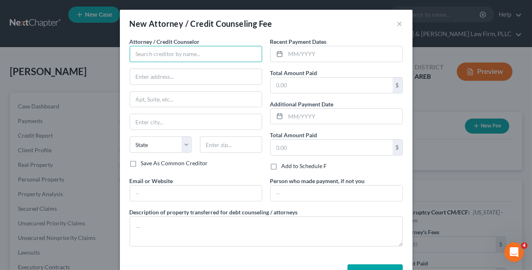
click at [197, 51] on input "text" at bounding box center [196, 54] width 133 height 16
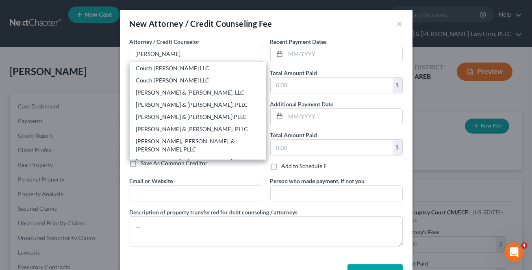
click at [154, 158] on div "[PERSON_NAME] & [PERSON_NAME] Law Firm, PLLC" at bounding box center [198, 166] width 124 height 16
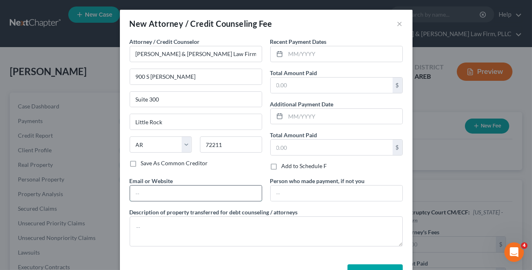
click at [187, 192] on input "text" at bounding box center [196, 193] width 132 height 15
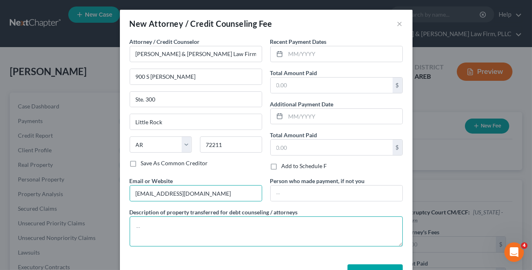
click at [188, 229] on textarea at bounding box center [266, 232] width 273 height 30
paste textarea "$313 Filing Fee $39 Credit Report $20 Credit Counseling $15 Debtor's Education"
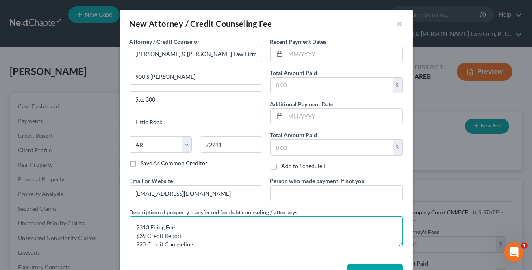
scroll to position [10, 0]
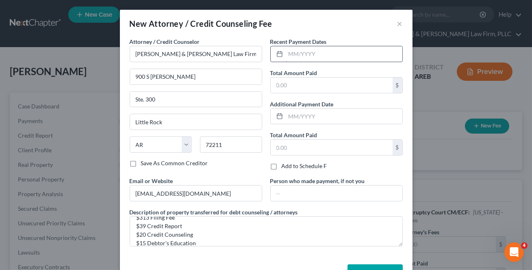
drag, startPoint x: 312, startPoint y: 54, endPoint x: 317, endPoint y: 54, distance: 4.9
click at [312, 54] on input "text" at bounding box center [344, 53] width 117 height 15
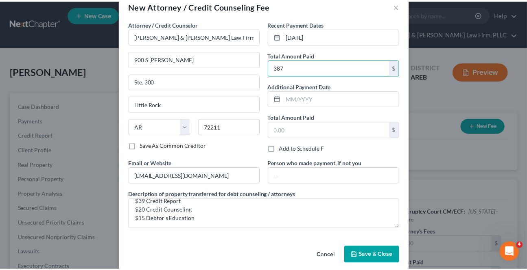
scroll to position [27, 0]
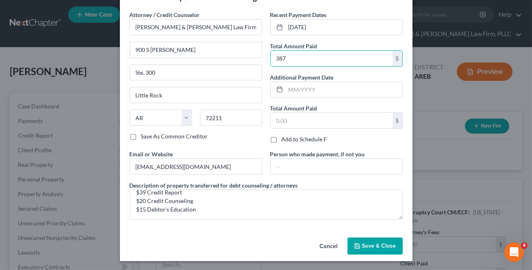
click at [384, 243] on span "Save & Close" at bounding box center [379, 246] width 34 height 7
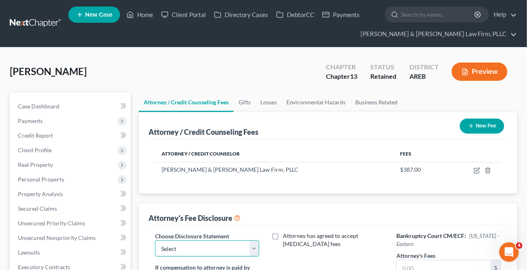
drag, startPoint x: 236, startPoint y: 255, endPoint x: 227, endPoint y: 244, distance: 14.5
click at [236, 255] on select "Select Attorney Fee Disclosure - Western Attorney Fee Disclosure - Eastern" at bounding box center [207, 249] width 105 height 16
click at [155, 241] on select "Select Attorney Fee Disclosure - Western Attorney Fee Disclosure - Eastern" at bounding box center [207, 249] width 105 height 16
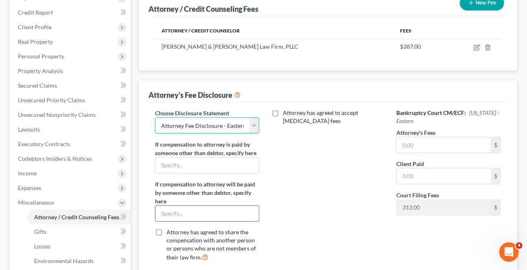
scroll to position [148, 0]
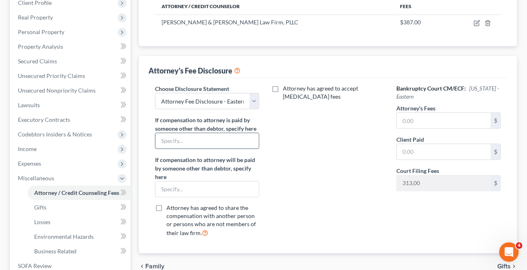
click at [181, 143] on input "text" at bounding box center [207, 140] width 104 height 15
drag, startPoint x: 199, startPoint y: 184, endPoint x: 207, endPoint y: 194, distance: 13.6
click at [199, 183] on input "text" at bounding box center [207, 189] width 104 height 15
click at [414, 122] on input "text" at bounding box center [444, 120] width 94 height 15
drag, startPoint x: 338, startPoint y: 145, endPoint x: 361, endPoint y: 161, distance: 28.4
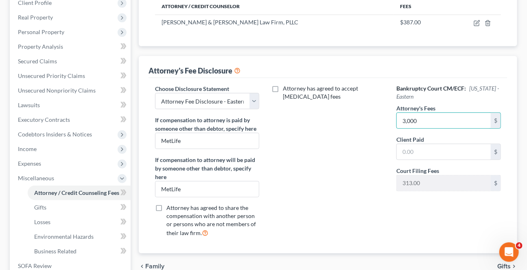
click at [338, 145] on div "Attorney has agreed to accept [MEDICAL_DATA] fees" at bounding box center [327, 164] width 121 height 159
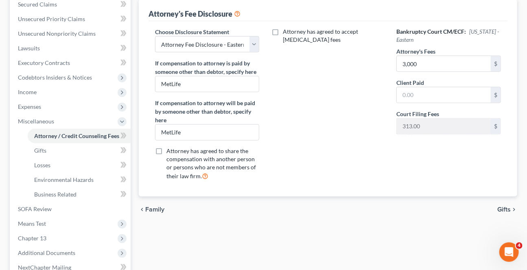
scroll to position [293, 0]
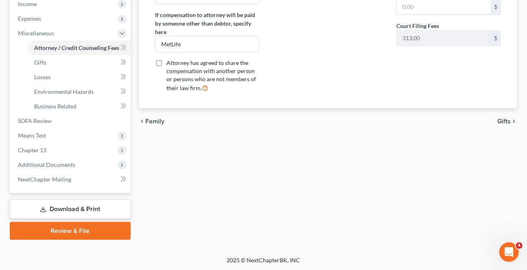
click at [501, 118] on span "Gifts" at bounding box center [503, 121] width 13 height 7
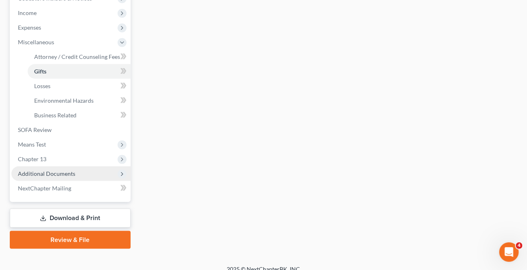
scroll to position [293, 0]
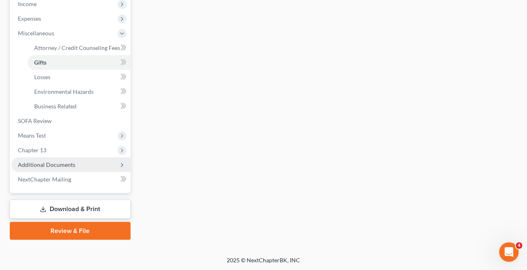
click at [51, 161] on span "Additional Documents" at bounding box center [46, 164] width 57 height 7
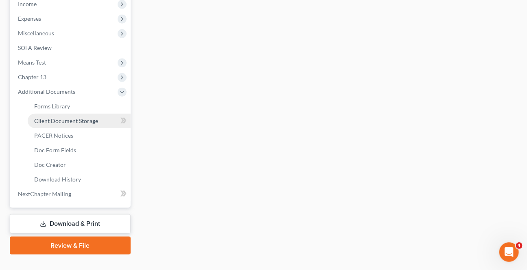
click at [65, 124] on link "Client Document Storage" at bounding box center [79, 121] width 103 height 15
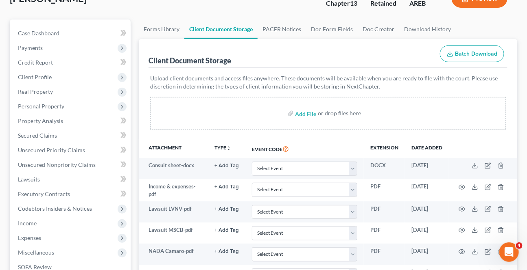
scroll to position [74, 0]
click at [305, 108] on input "file" at bounding box center [305, 113] width 20 height 15
click at [36, 73] on span "Client Profile" at bounding box center [35, 76] width 34 height 7
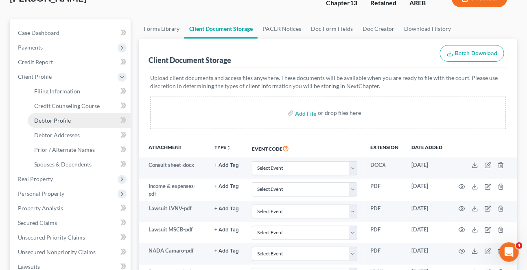
click at [59, 118] on span "Debtor Profile" at bounding box center [52, 120] width 37 height 7
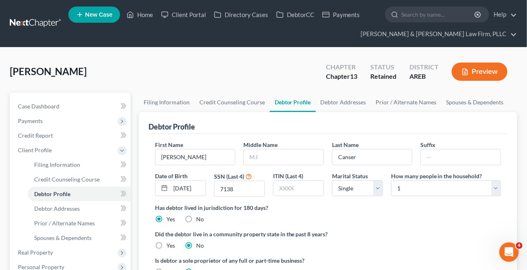
click at [467, 75] on button "Preview" at bounding box center [479, 72] width 56 height 18
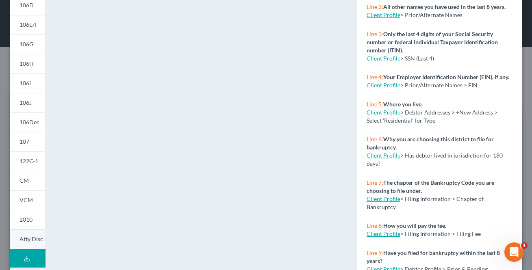
scroll to position [185, 0]
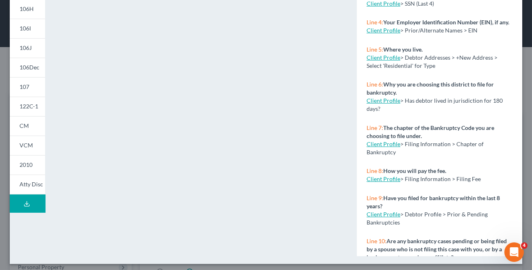
drag, startPoint x: 27, startPoint y: 127, endPoint x: 2, endPoint y: 138, distance: 27.5
click at [26, 128] on span "CM" at bounding box center [24, 125] width 9 height 7
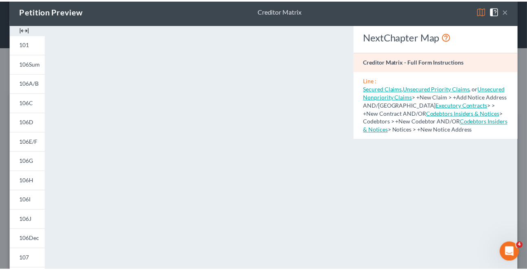
scroll to position [0, 0]
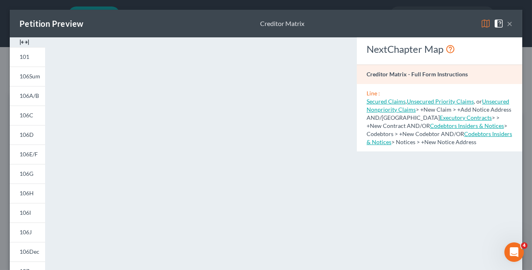
click at [507, 19] on button "×" at bounding box center [510, 24] width 6 height 10
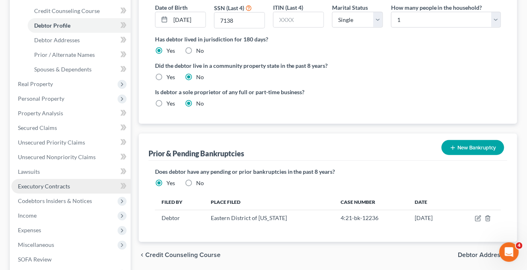
scroll to position [185, 0]
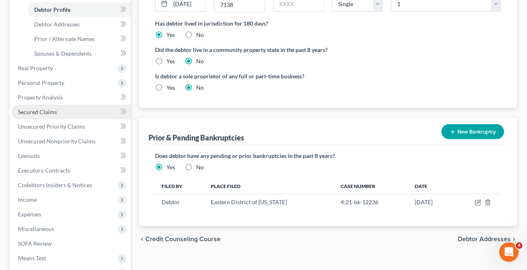
click at [41, 116] on link "Secured Claims" at bounding box center [70, 112] width 119 height 15
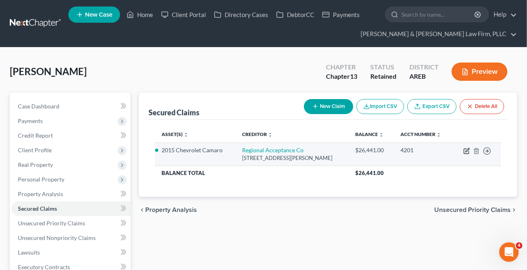
click at [467, 149] on icon "button" at bounding box center [466, 151] width 7 height 7
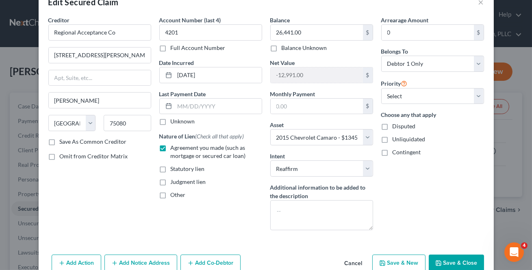
scroll to position [45, 0]
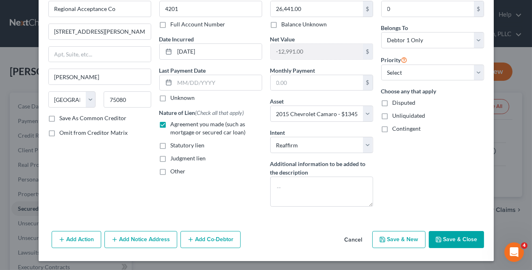
click at [146, 235] on button "Add Notice Address" at bounding box center [141, 239] width 73 height 17
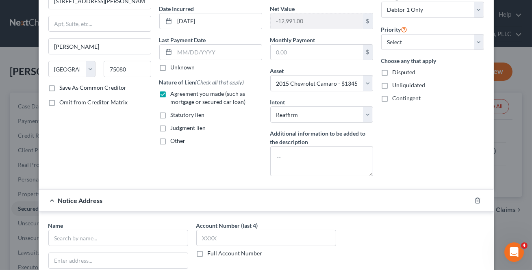
scroll to position [156, 0]
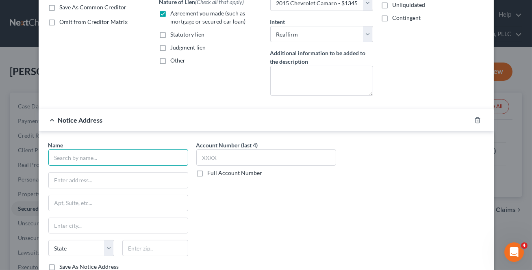
click at [95, 164] on input "text" at bounding box center [118, 158] width 140 height 16
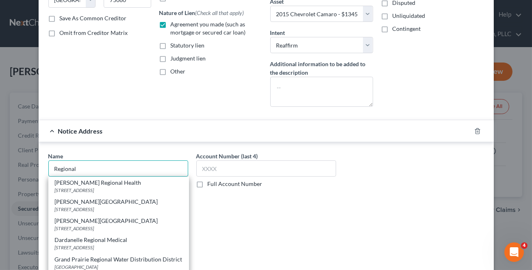
scroll to position [193, 0]
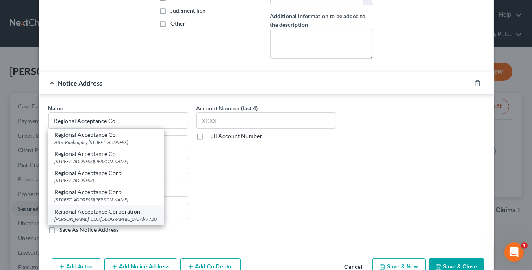
click at [130, 214] on div "Regional Acceptance Corporation" at bounding box center [106, 212] width 102 height 8
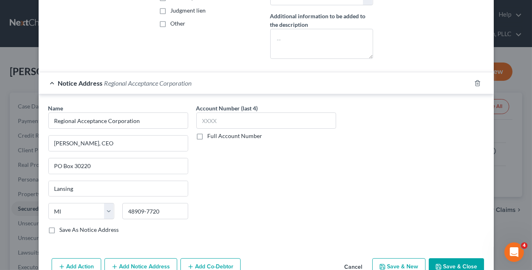
drag, startPoint x: 306, startPoint y: 185, endPoint x: 441, endPoint y: 267, distance: 157.6
click at [306, 185] on div "Account Number (last 4) Full Account Number" at bounding box center [266, 172] width 148 height 137
click at [450, 268] on button "Save & Close" at bounding box center [456, 267] width 55 height 17
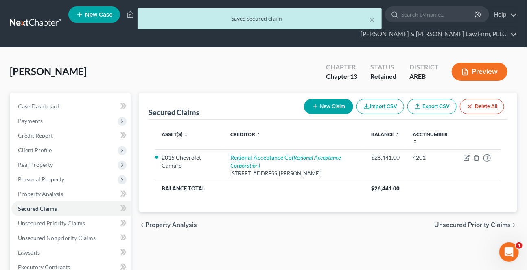
click at [472, 73] on button "Preview" at bounding box center [479, 72] width 56 height 18
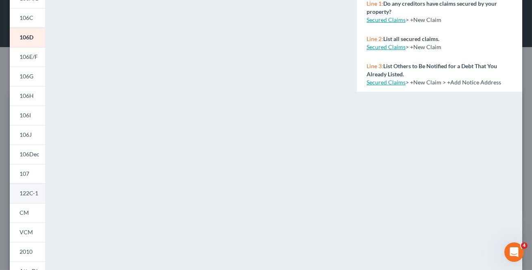
scroll to position [111, 0]
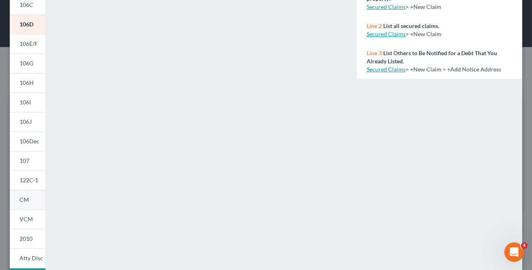
click at [28, 204] on link "CM" at bounding box center [27, 200] width 35 height 20
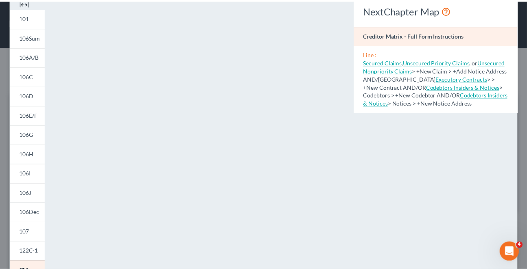
scroll to position [0, 0]
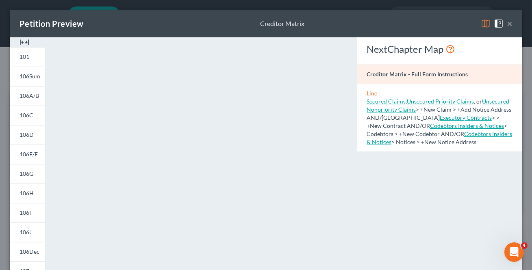
click at [507, 21] on button "×" at bounding box center [510, 24] width 6 height 10
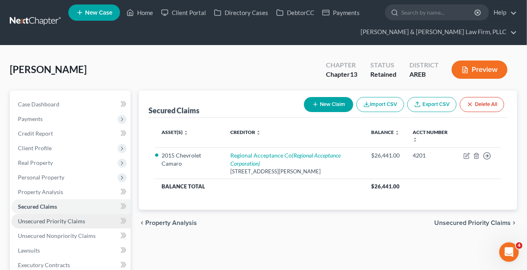
scroll to position [74, 0]
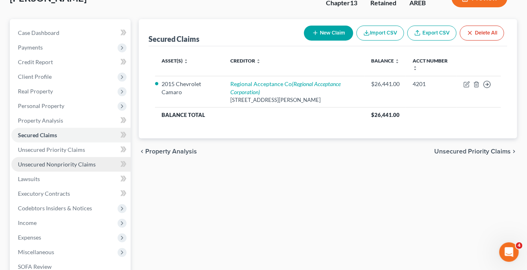
click at [56, 159] on link "Unsecured Nonpriority Claims" at bounding box center [70, 164] width 119 height 15
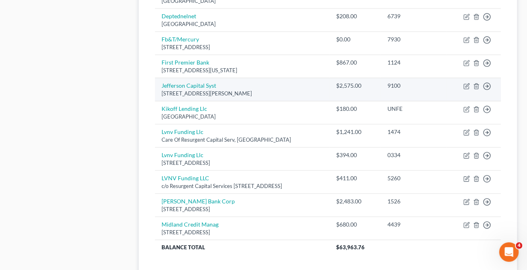
scroll to position [591, 0]
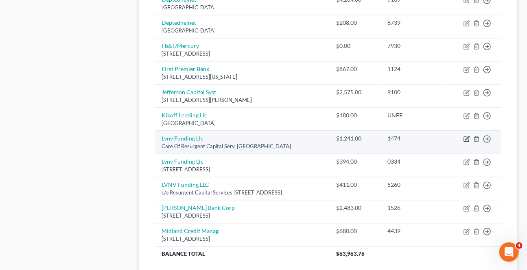
click at [467, 138] on icon "button" at bounding box center [467, 138] width 4 height 4
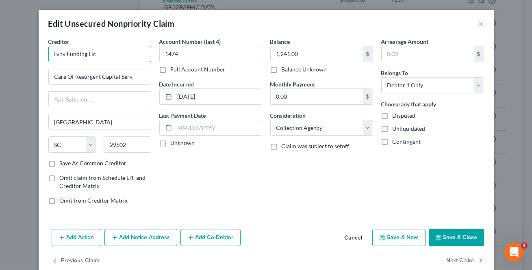
click at [113, 48] on input "Lvnv Funding Llc" at bounding box center [99, 54] width 103 height 16
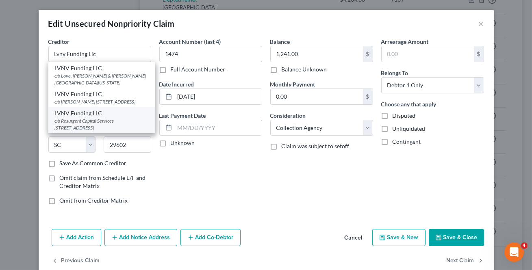
click at [94, 131] on div "c/o Resurgent Capital Services [STREET_ADDRESS]" at bounding box center [102, 125] width 94 height 14
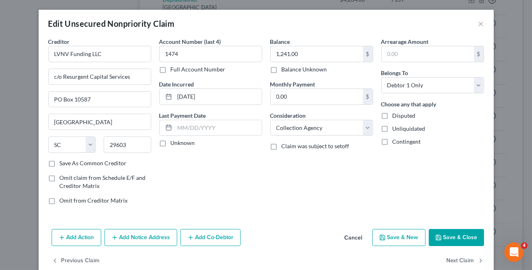
click at [456, 239] on button "Save & Close" at bounding box center [456, 237] width 55 height 17
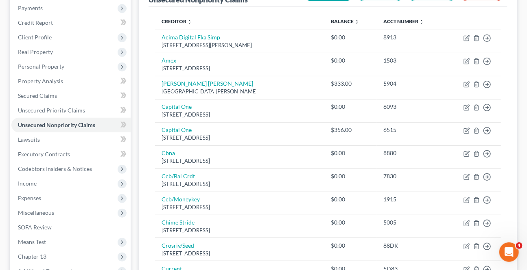
scroll to position [0, 0]
